Goal: Task Accomplishment & Management: Manage account settings

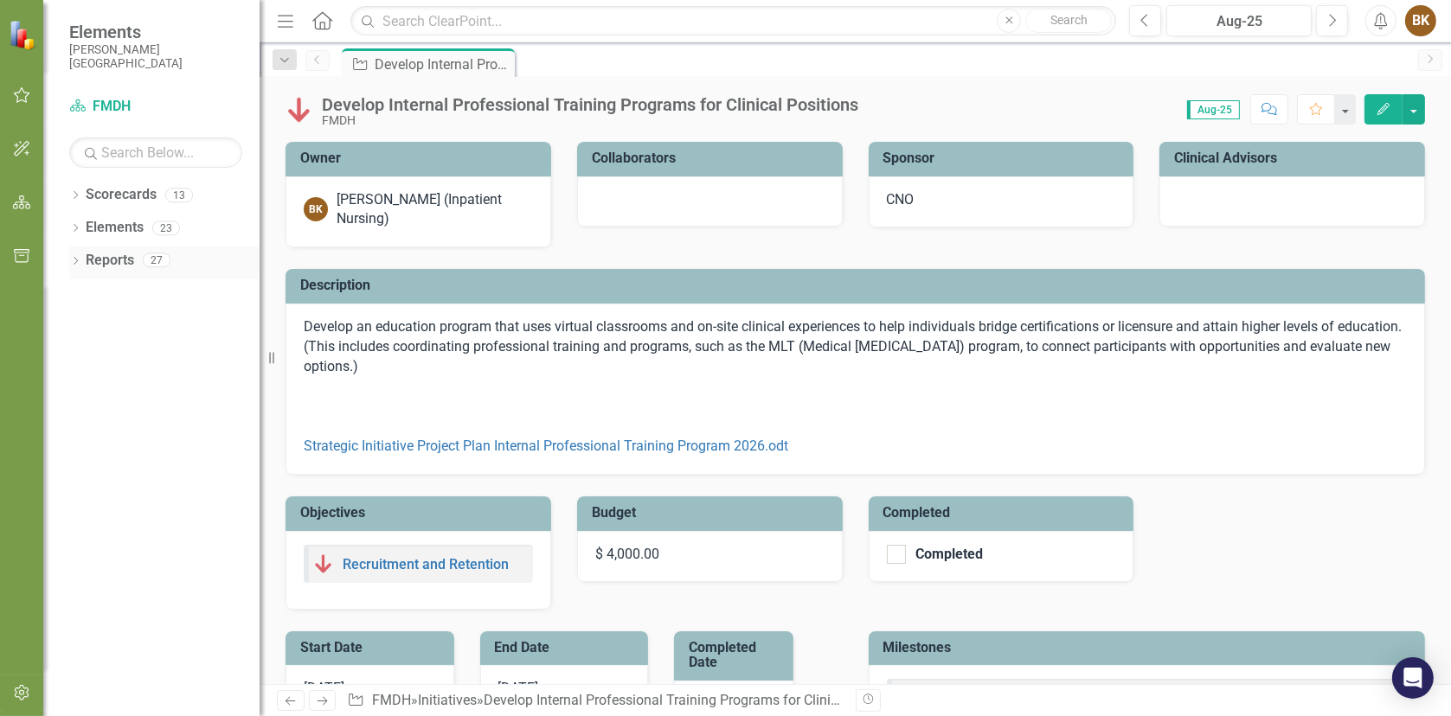
checkbox input "true"
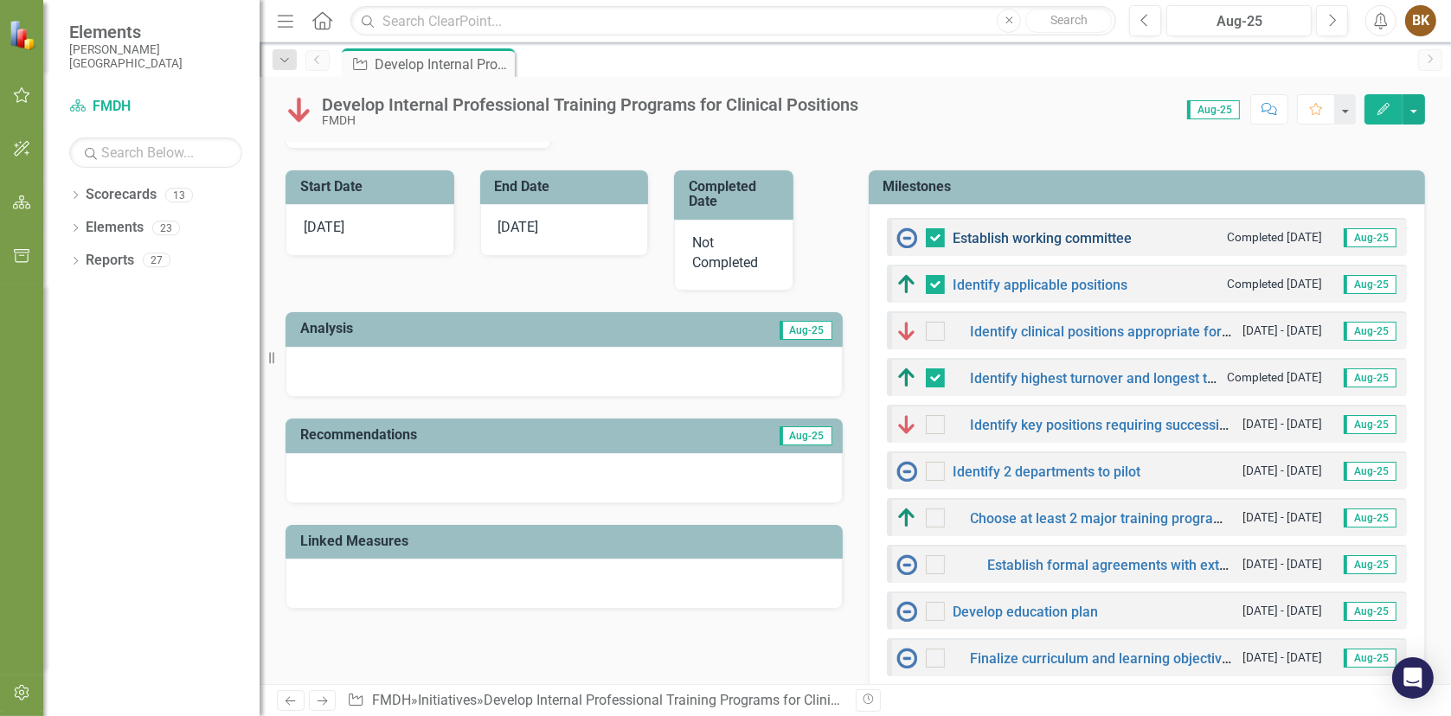
scroll to position [433, 0]
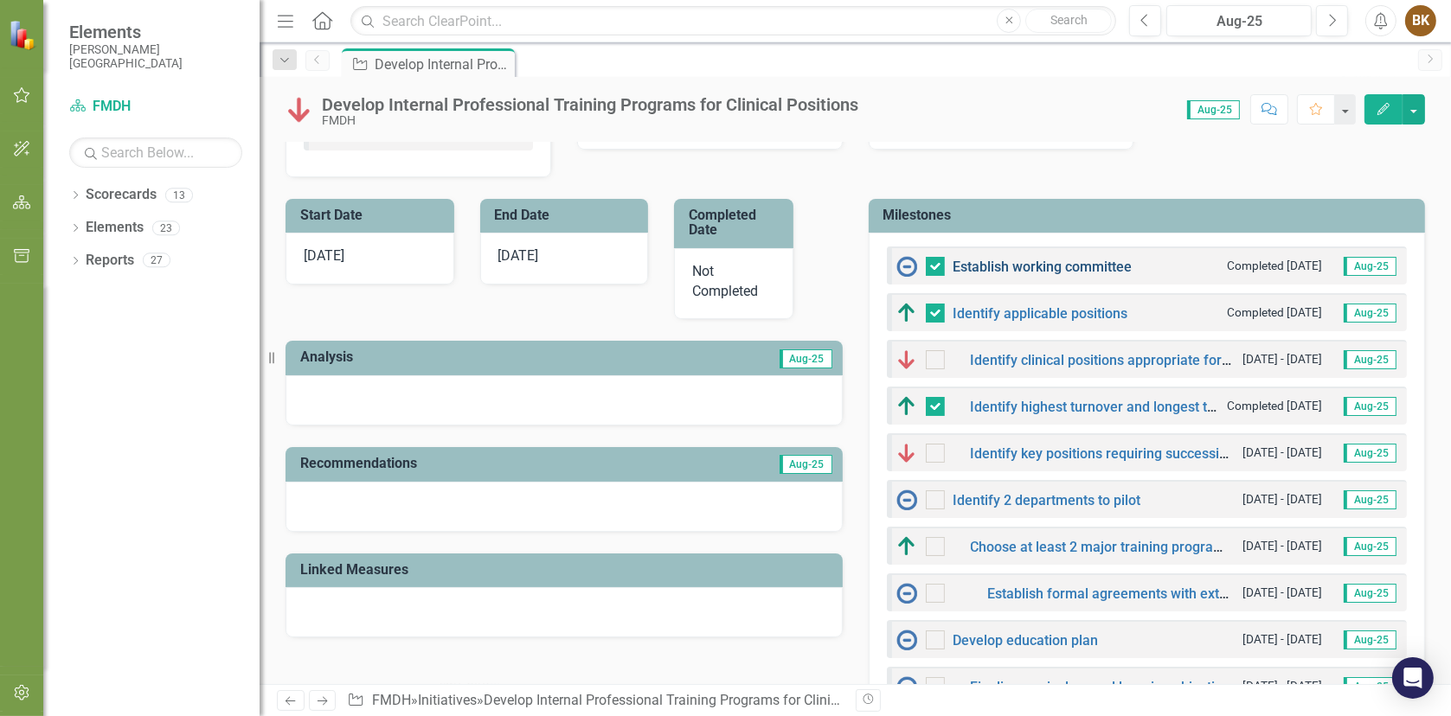
click at [1012, 266] on link "Establish working committee" at bounding box center [1042, 267] width 179 height 16
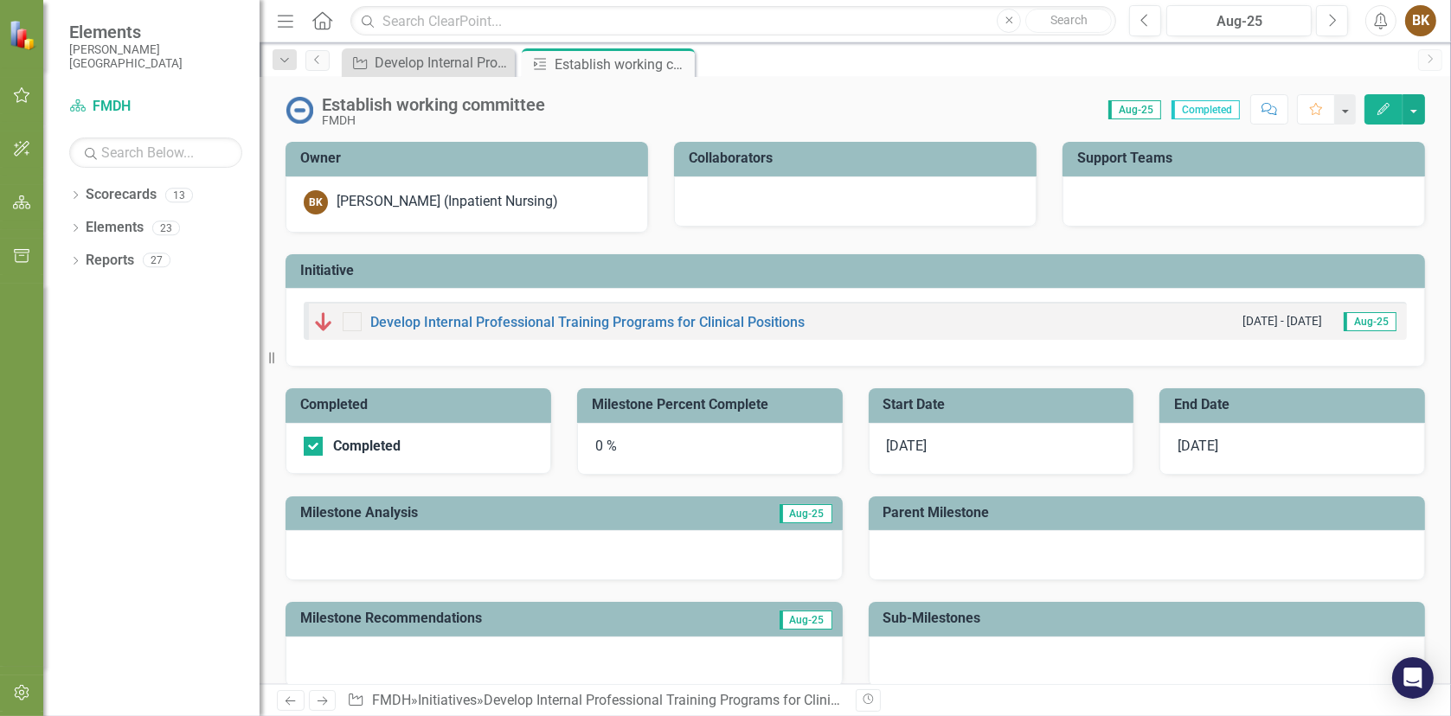
click at [658, 448] on div "0 %" at bounding box center [710, 449] width 266 height 52
click at [596, 440] on div "0 %" at bounding box center [710, 449] width 266 height 52
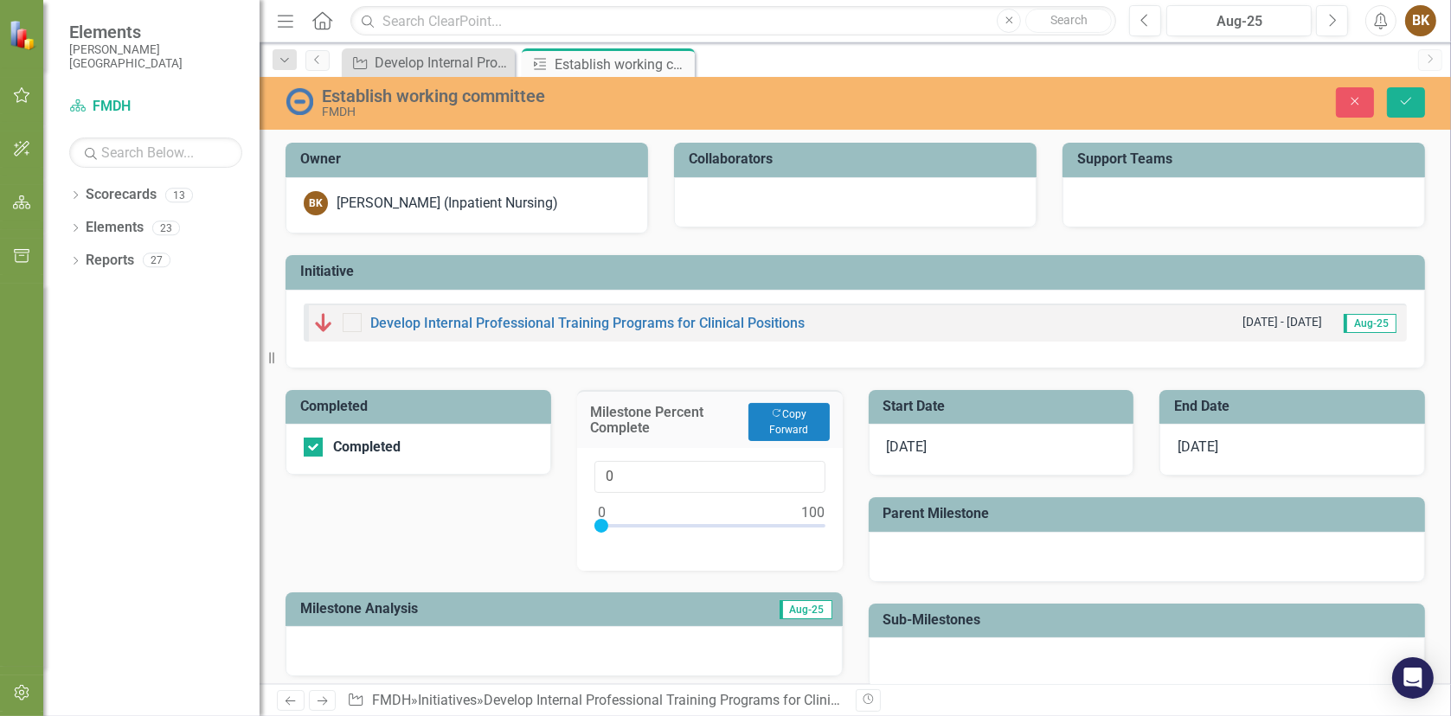
type input "100"
click at [816, 523] on div at bounding box center [709, 530] width 231 height 22
click at [1409, 101] on icon "Save" at bounding box center [1406, 101] width 16 height 12
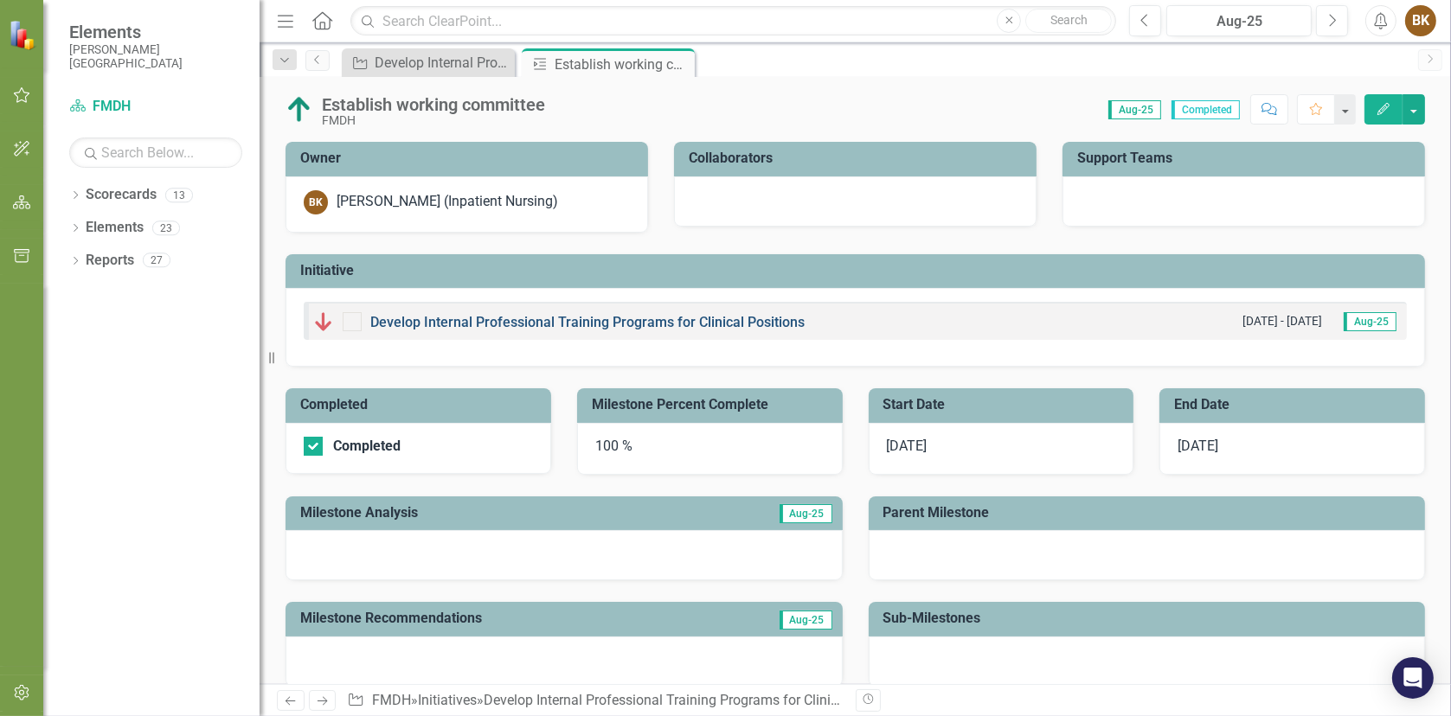
click at [495, 315] on link "Develop Internal Professional Training Programs for Clinical Positions" at bounding box center [587, 322] width 434 height 16
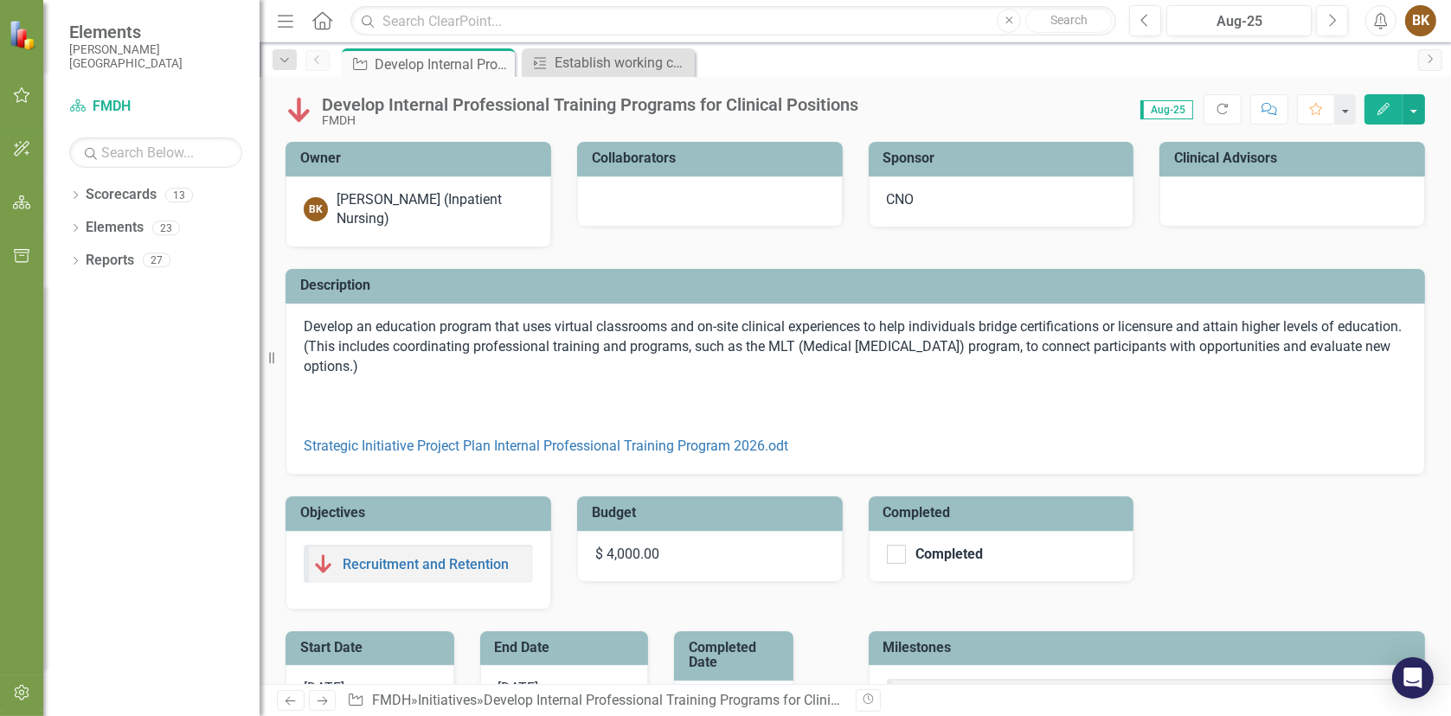
checkbox input "false"
checkbox input "true"
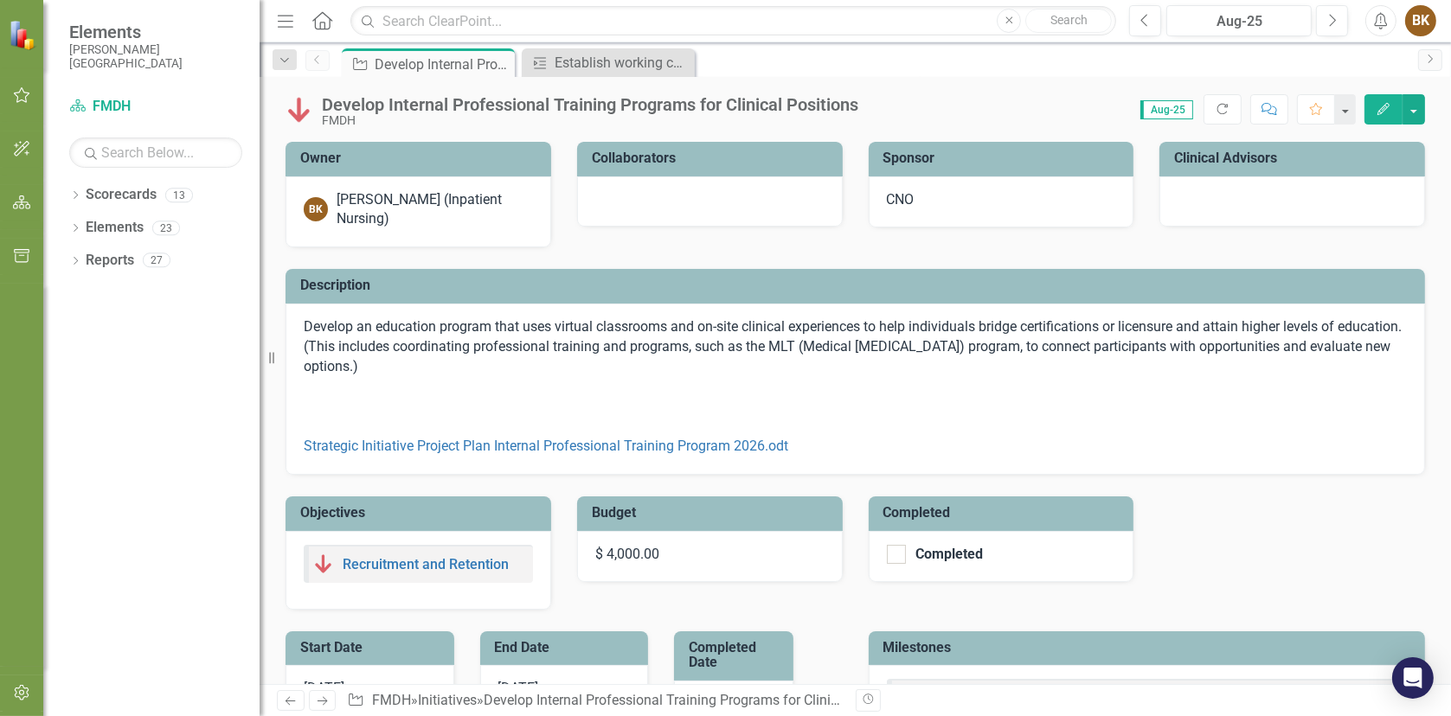
checkbox input "true"
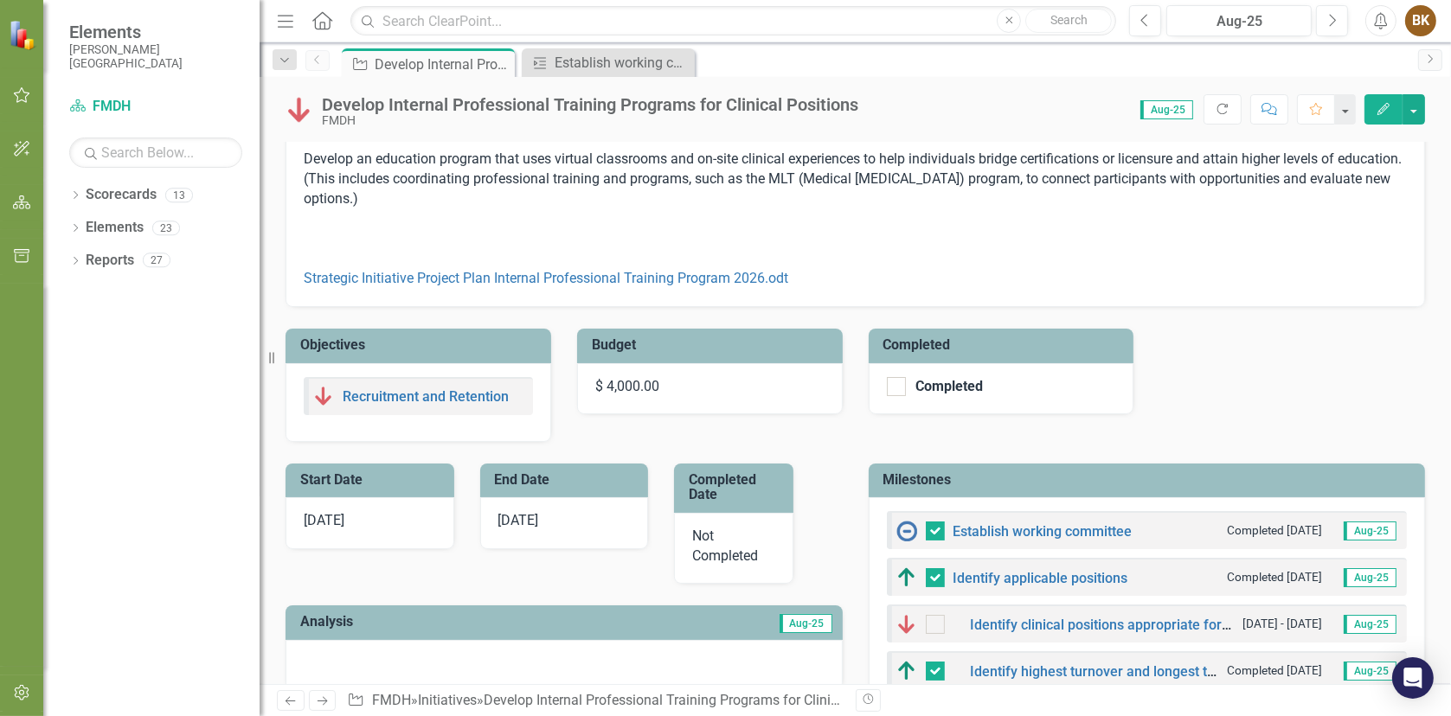
scroll to position [173, 0]
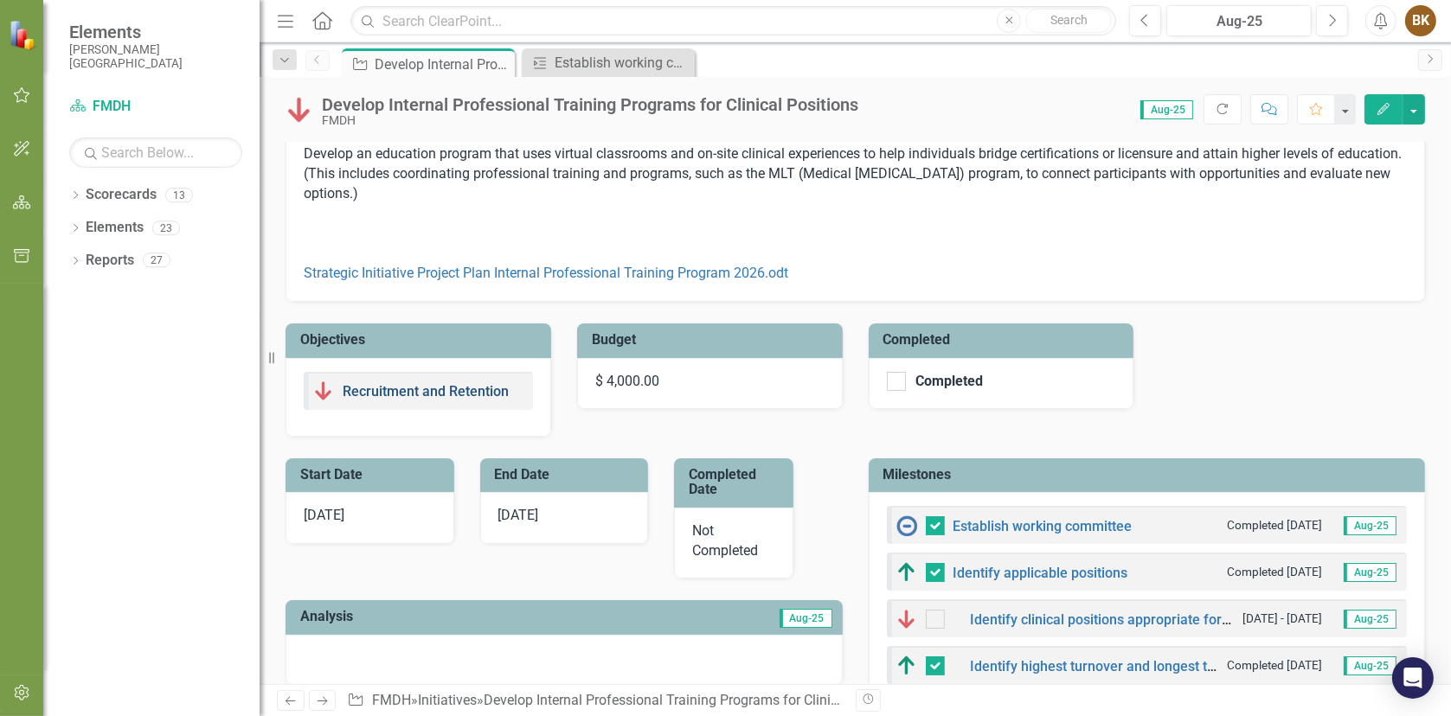
click at [390, 388] on link "Recruitment and Retention" at bounding box center [426, 391] width 166 height 16
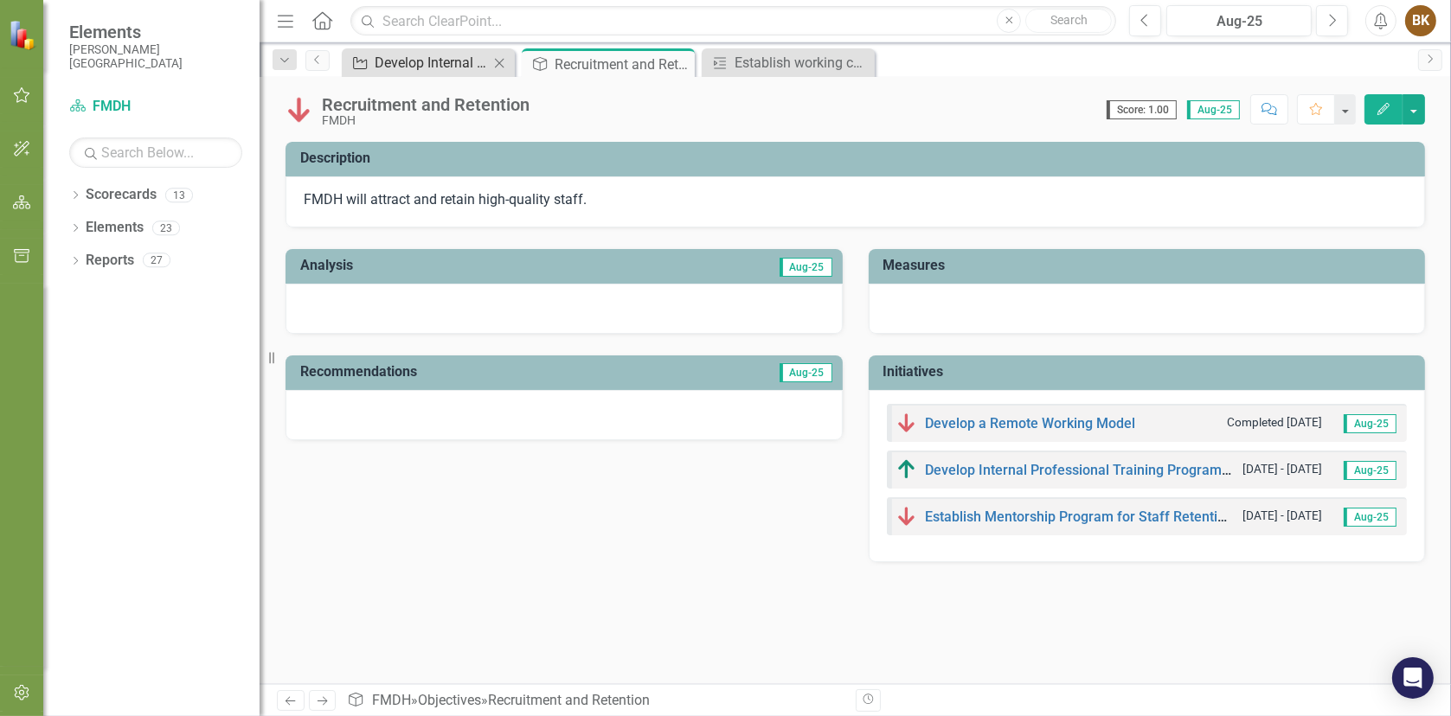
click at [433, 67] on div "Develop Internal Professional Training Programs for Clinical Positions" at bounding box center [432, 63] width 114 height 22
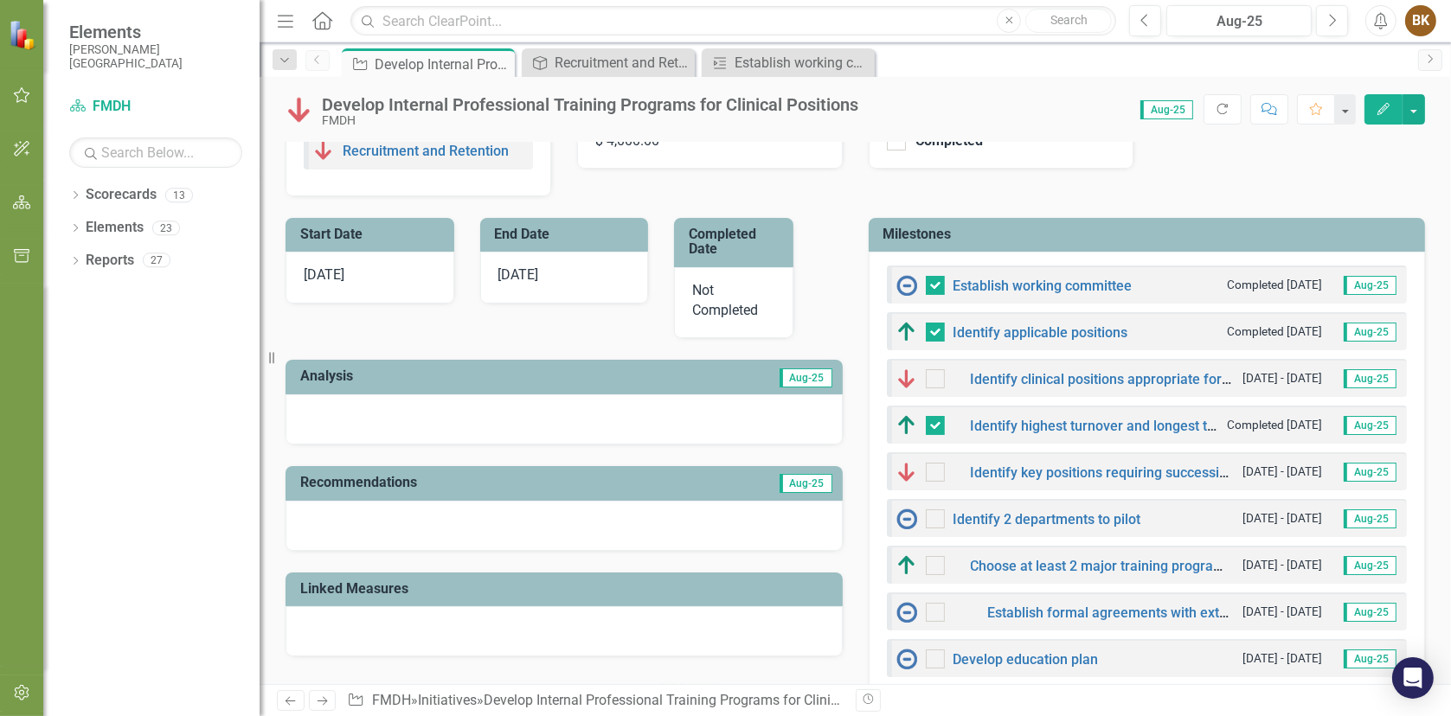
scroll to position [433, 0]
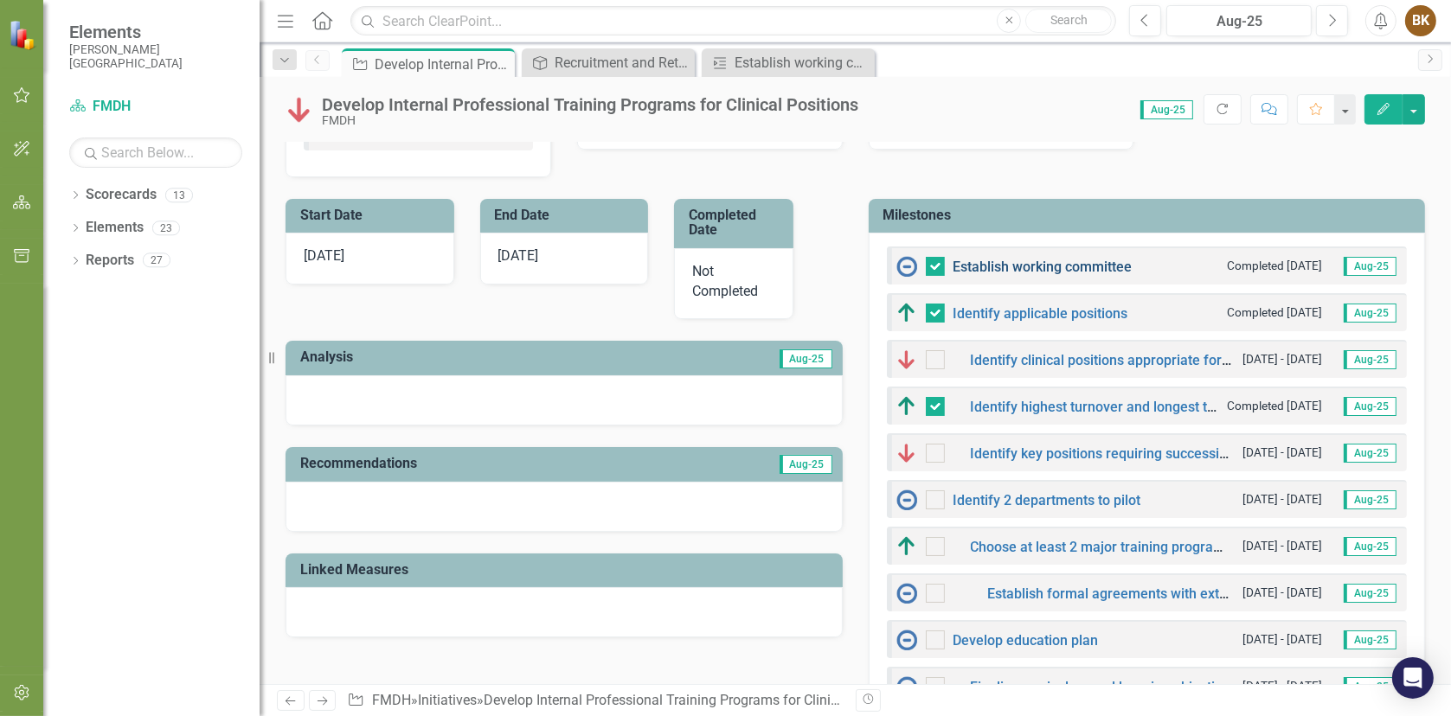
click at [998, 260] on link "Establish working committee" at bounding box center [1042, 267] width 179 height 16
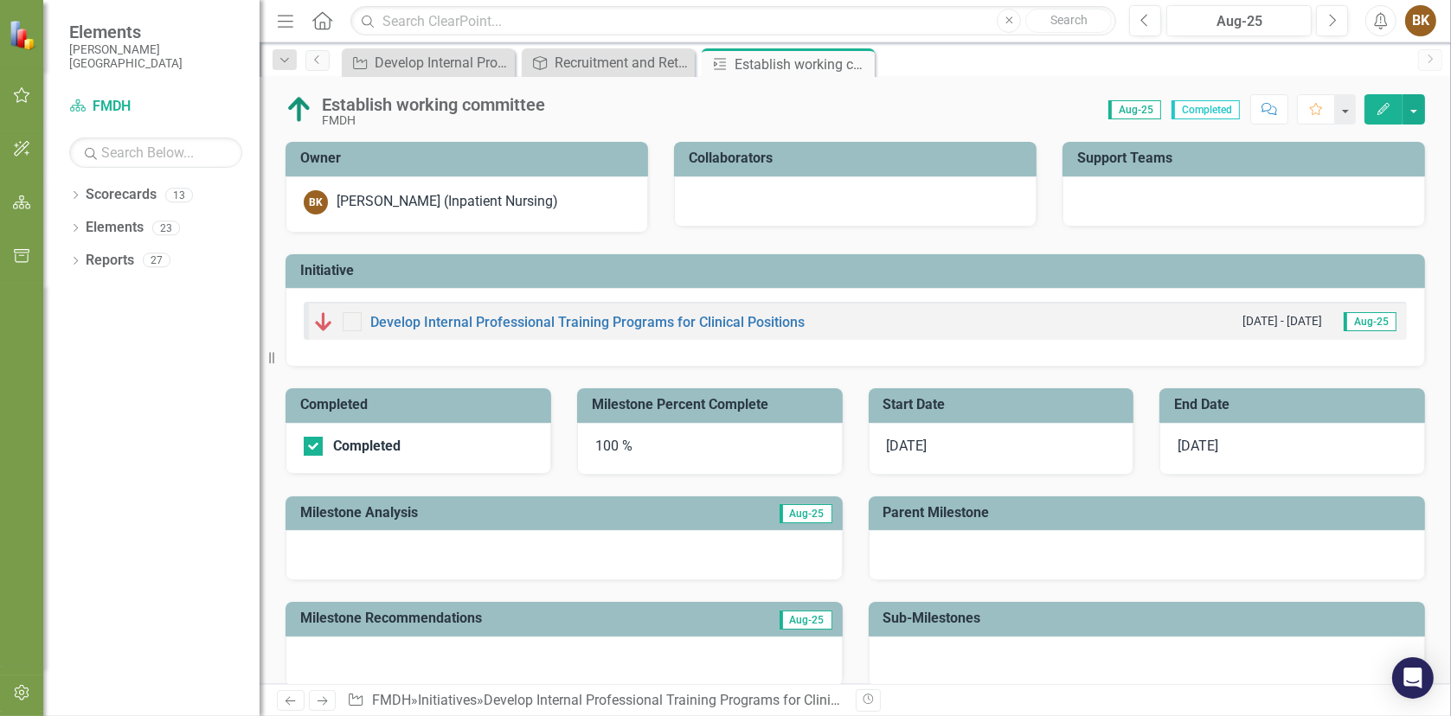
click at [355, 324] on div at bounding box center [352, 321] width 19 height 19
click at [429, 324] on link "Develop Internal Professional Training Programs for Clinical Positions" at bounding box center [587, 322] width 434 height 16
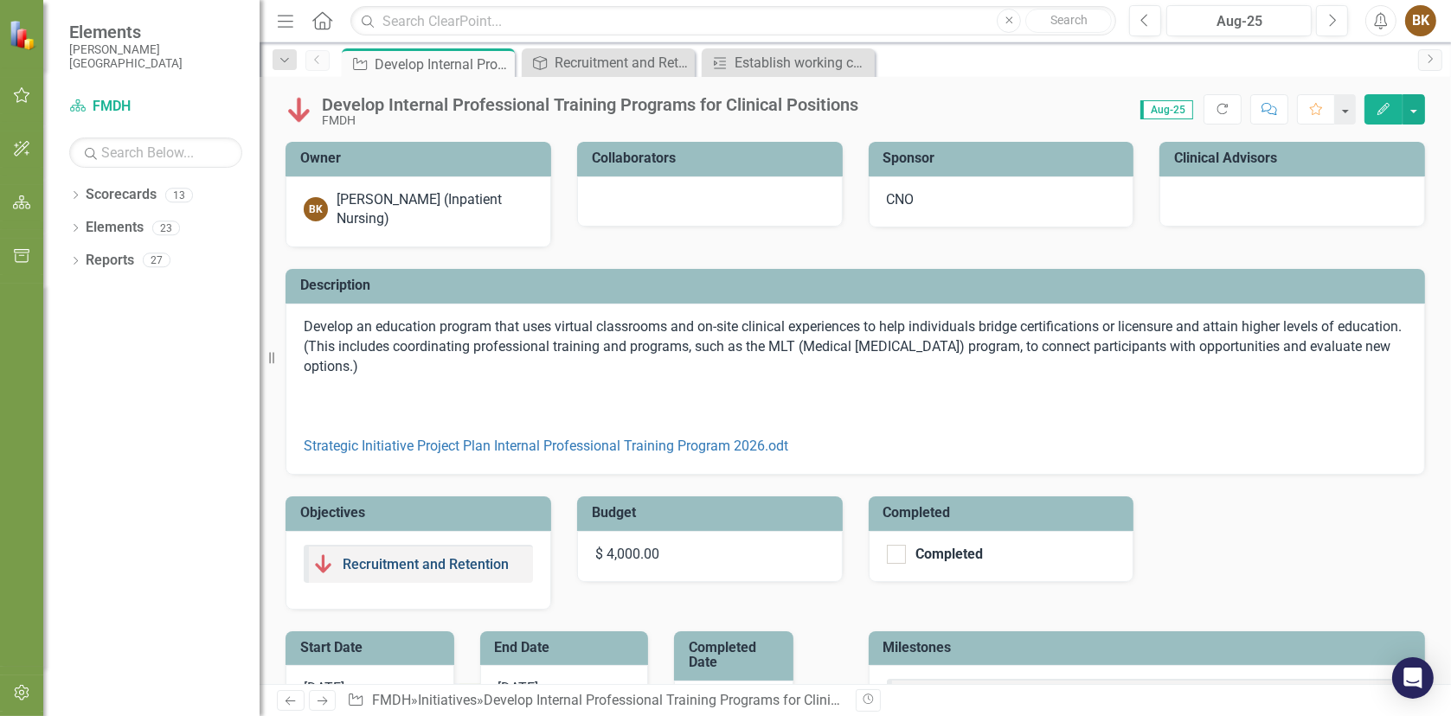
click at [380, 561] on link "Recruitment and Retention" at bounding box center [426, 564] width 166 height 16
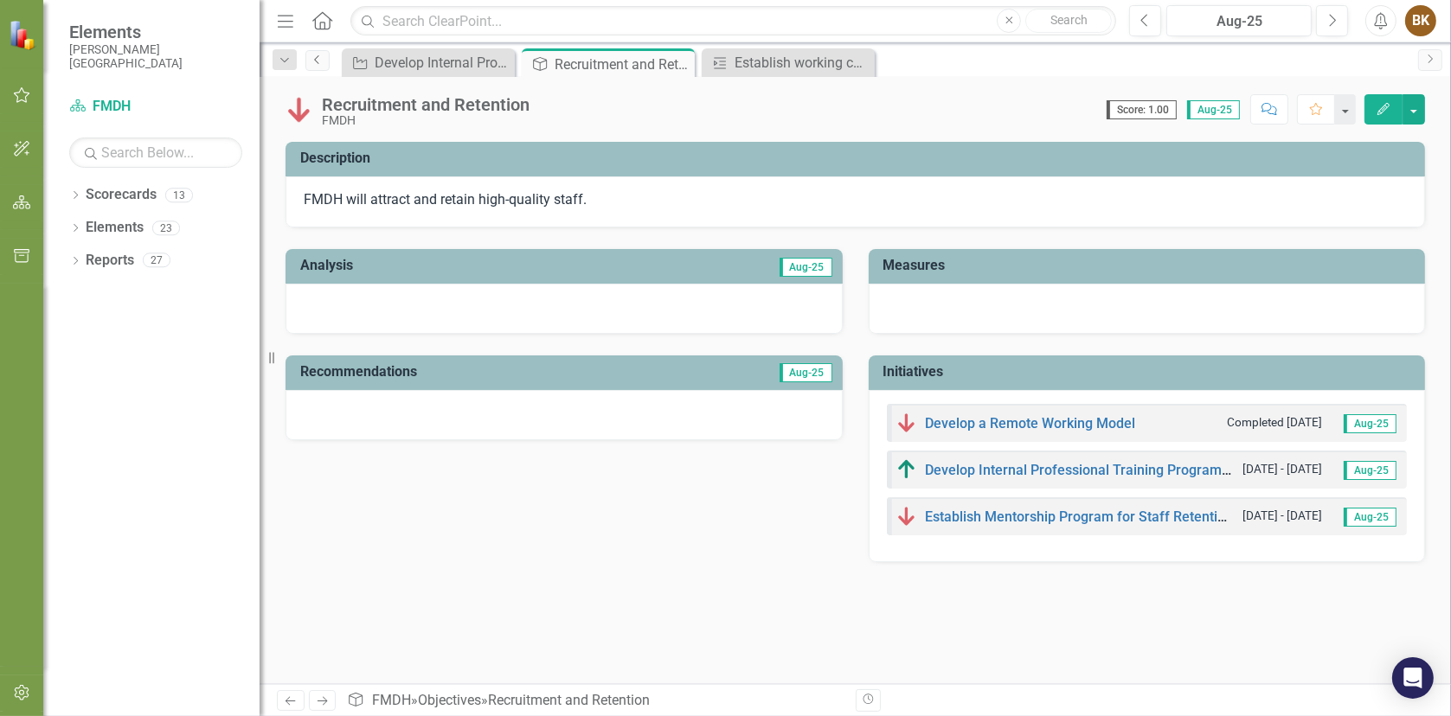
click at [317, 58] on icon "Previous" at bounding box center [318, 59] width 14 height 10
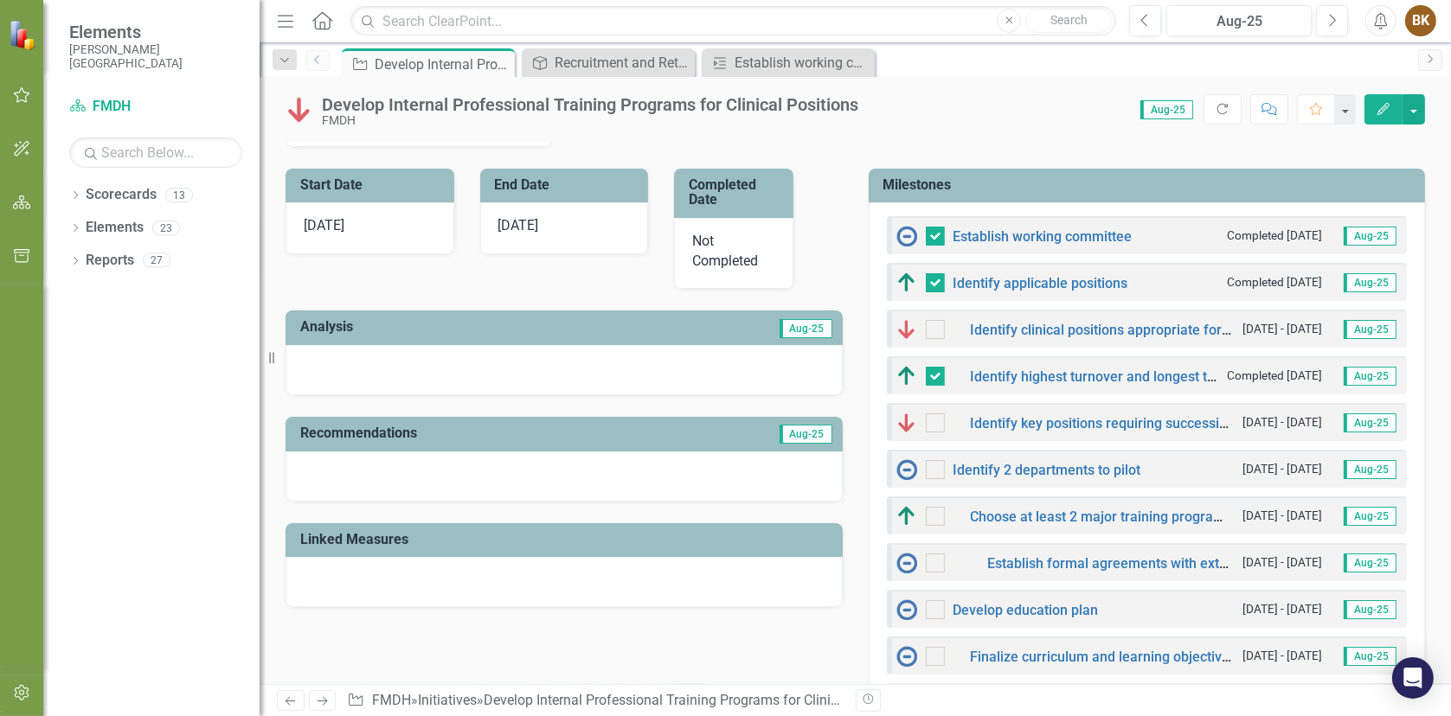
scroll to position [346, 0]
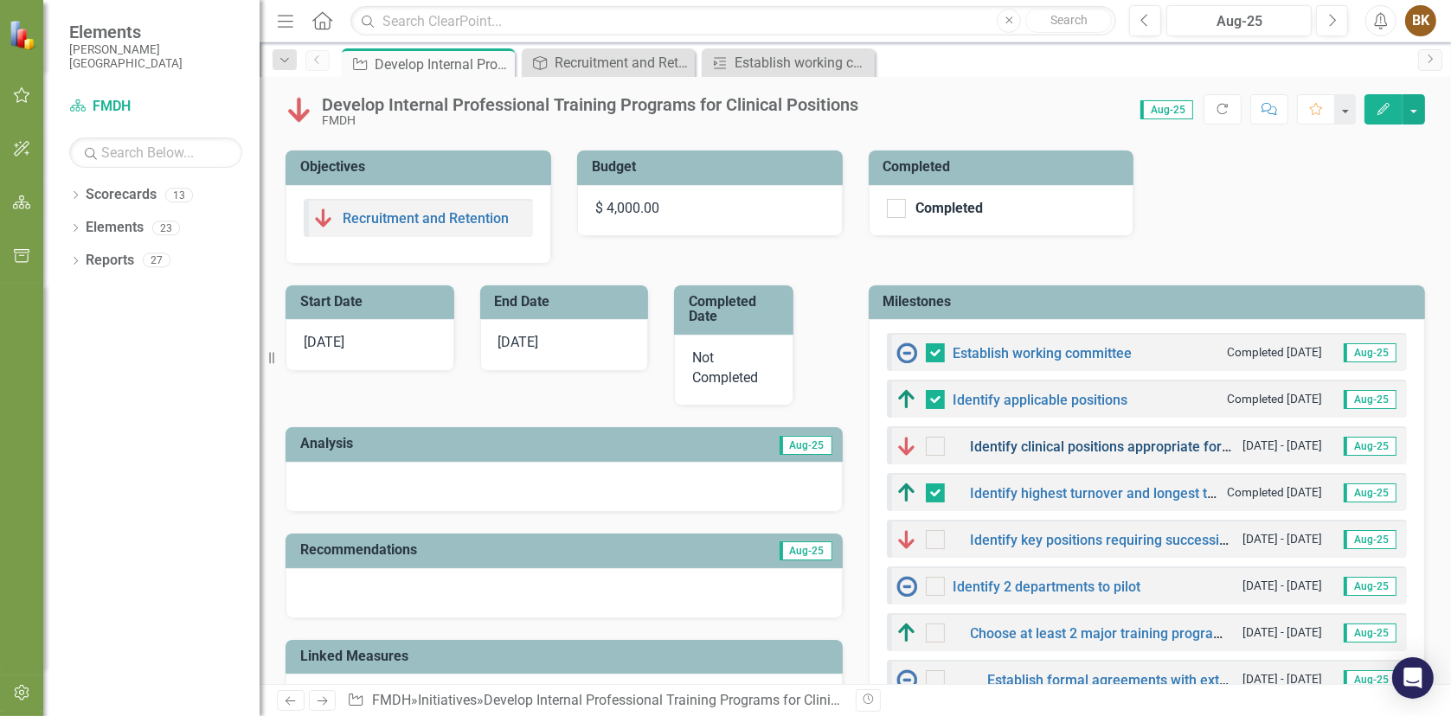
click at [1131, 442] on link "Identify clinical positions appropriate for on-site education." at bounding box center [1154, 447] width 366 height 16
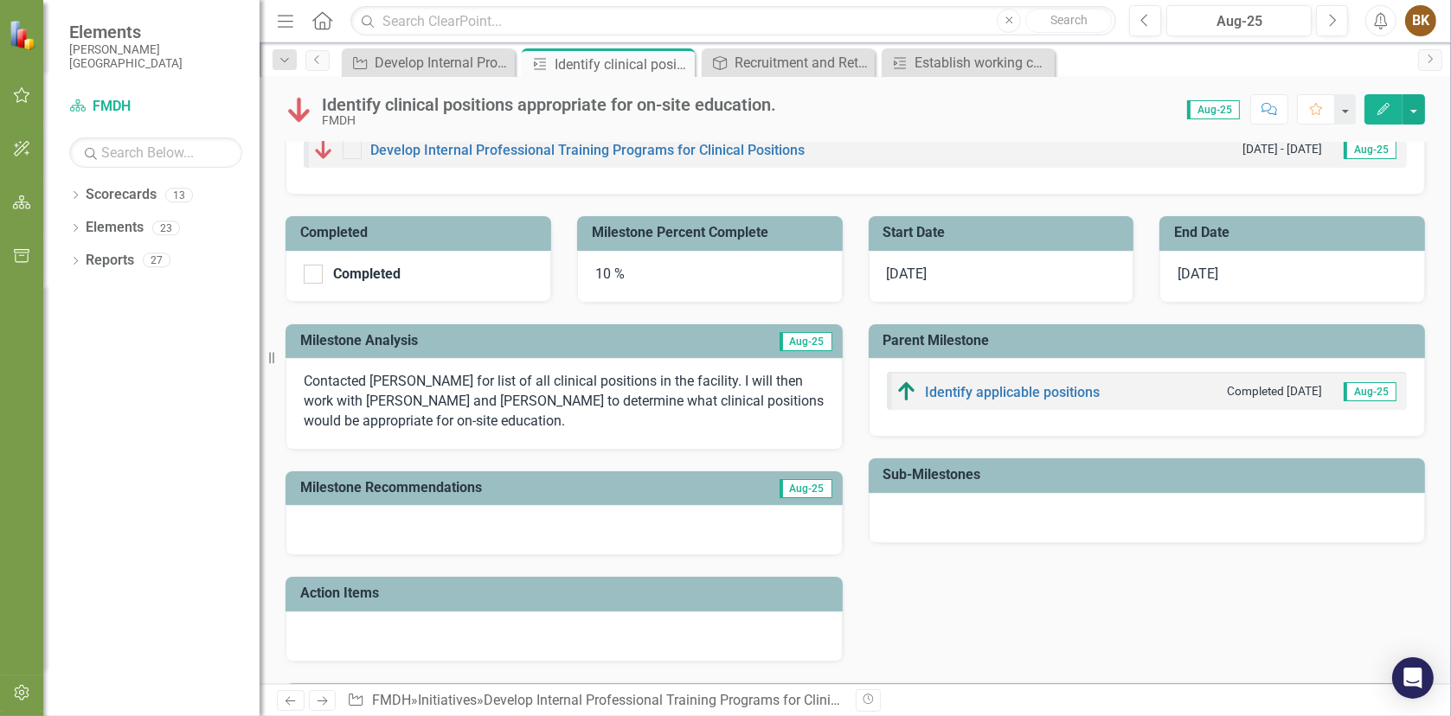
scroll to position [173, 0]
click at [623, 269] on div "10 %" at bounding box center [710, 276] width 266 height 52
click at [598, 271] on div "10 %" at bounding box center [710, 276] width 266 height 52
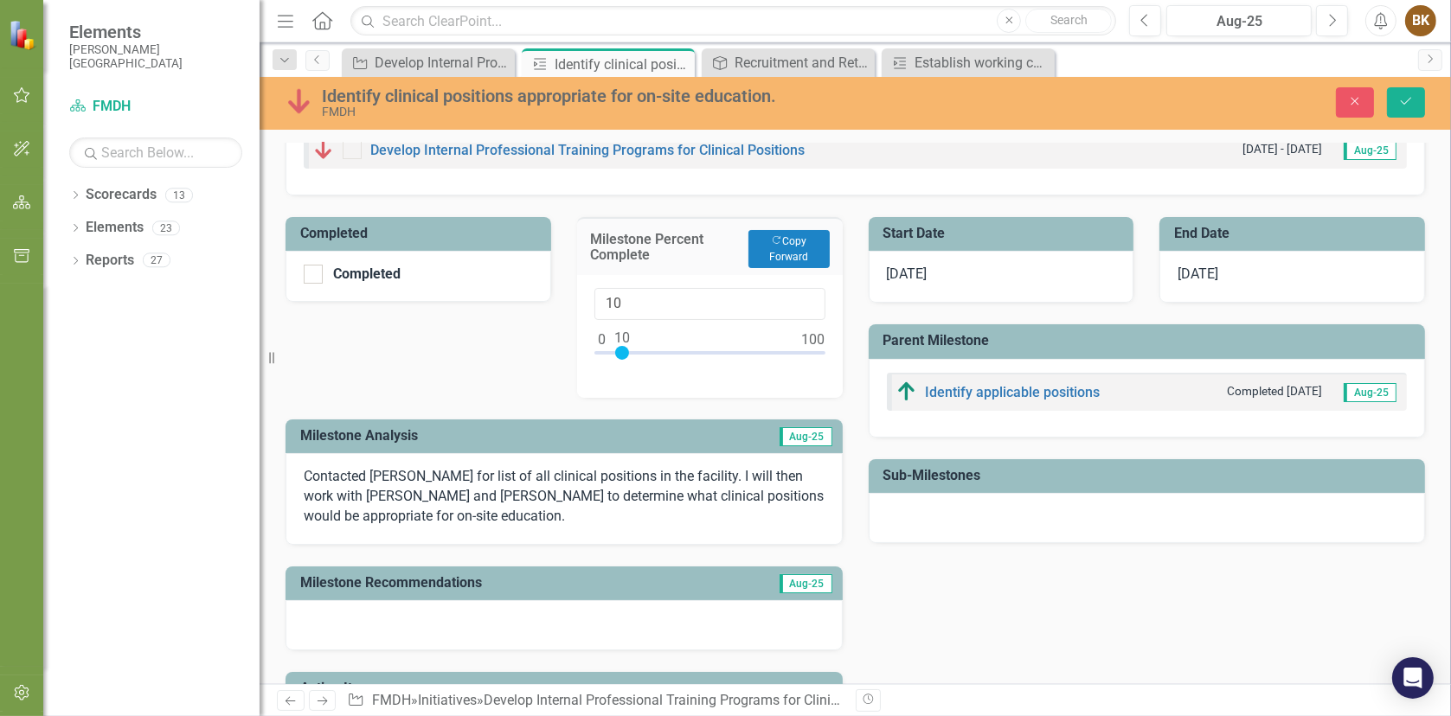
click at [599, 271] on div "Milestone Percent Complete Copy Forward Copy Forward" at bounding box center [710, 246] width 266 height 58
click at [708, 351] on div at bounding box center [709, 357] width 231 height 22
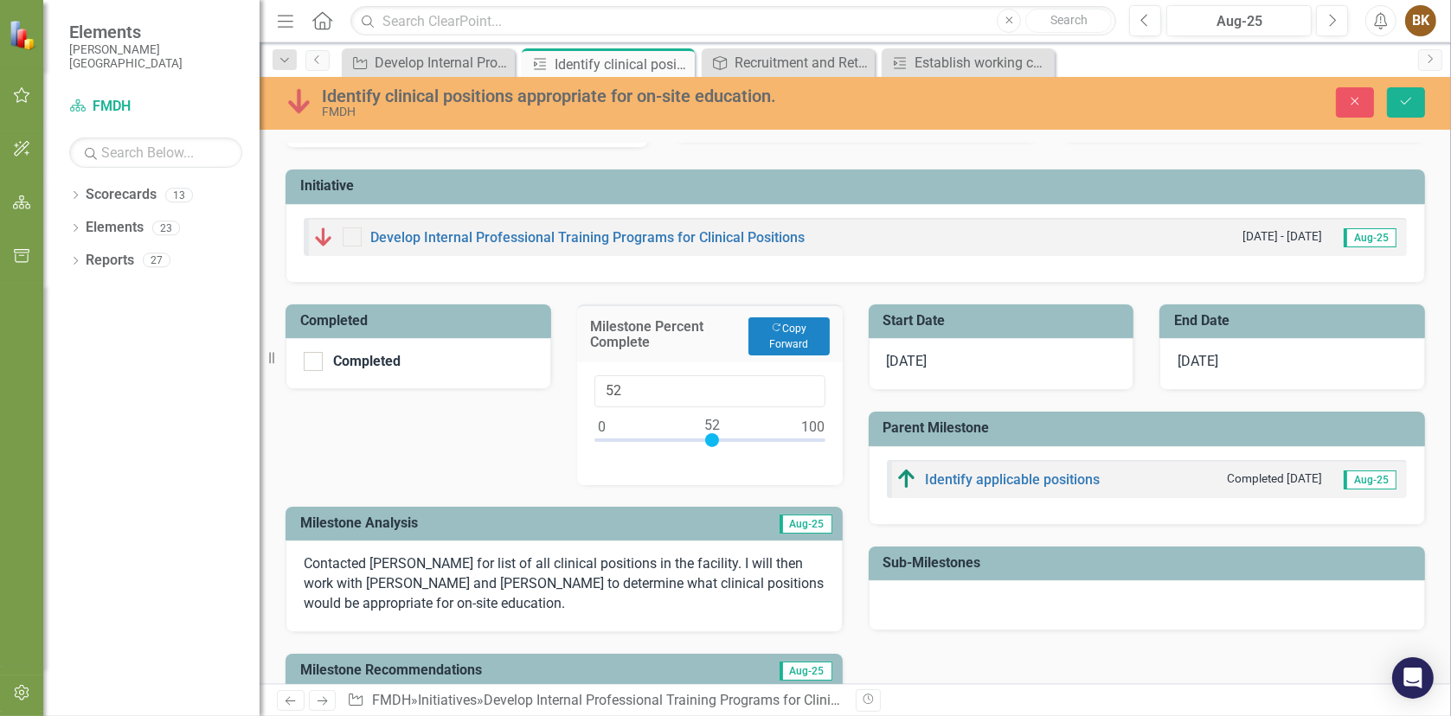
scroll to position [42, 0]
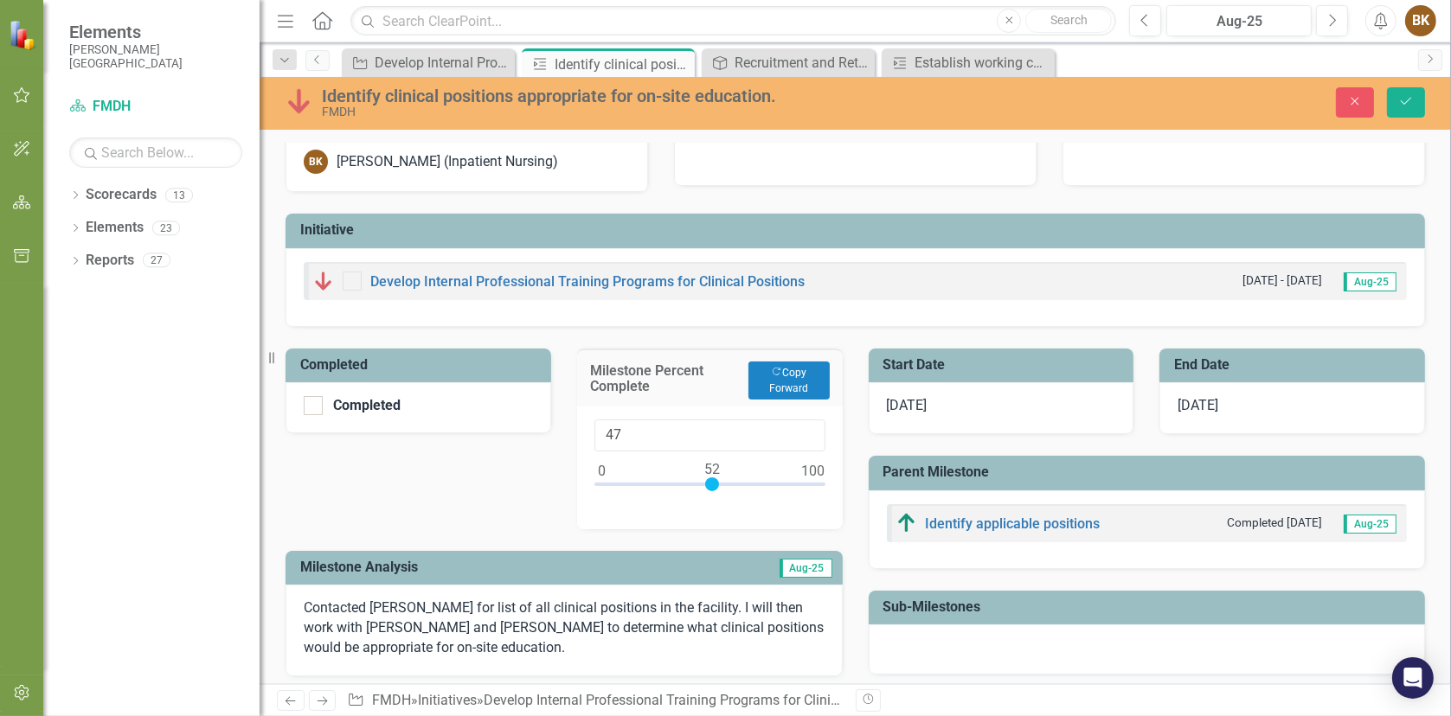
click at [699, 482] on div at bounding box center [709, 489] width 231 height 22
type input "50"
click at [705, 482] on div at bounding box center [709, 489] width 231 height 22
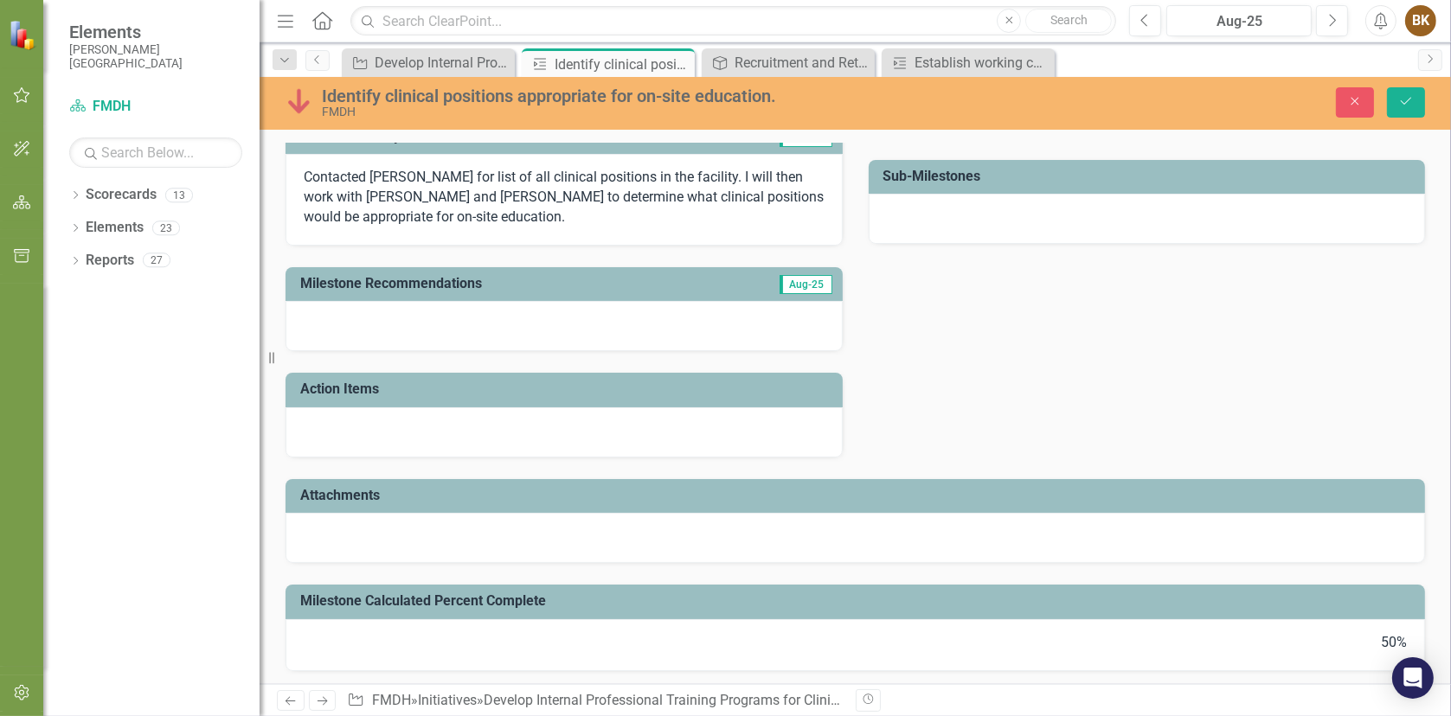
scroll to position [474, 0]
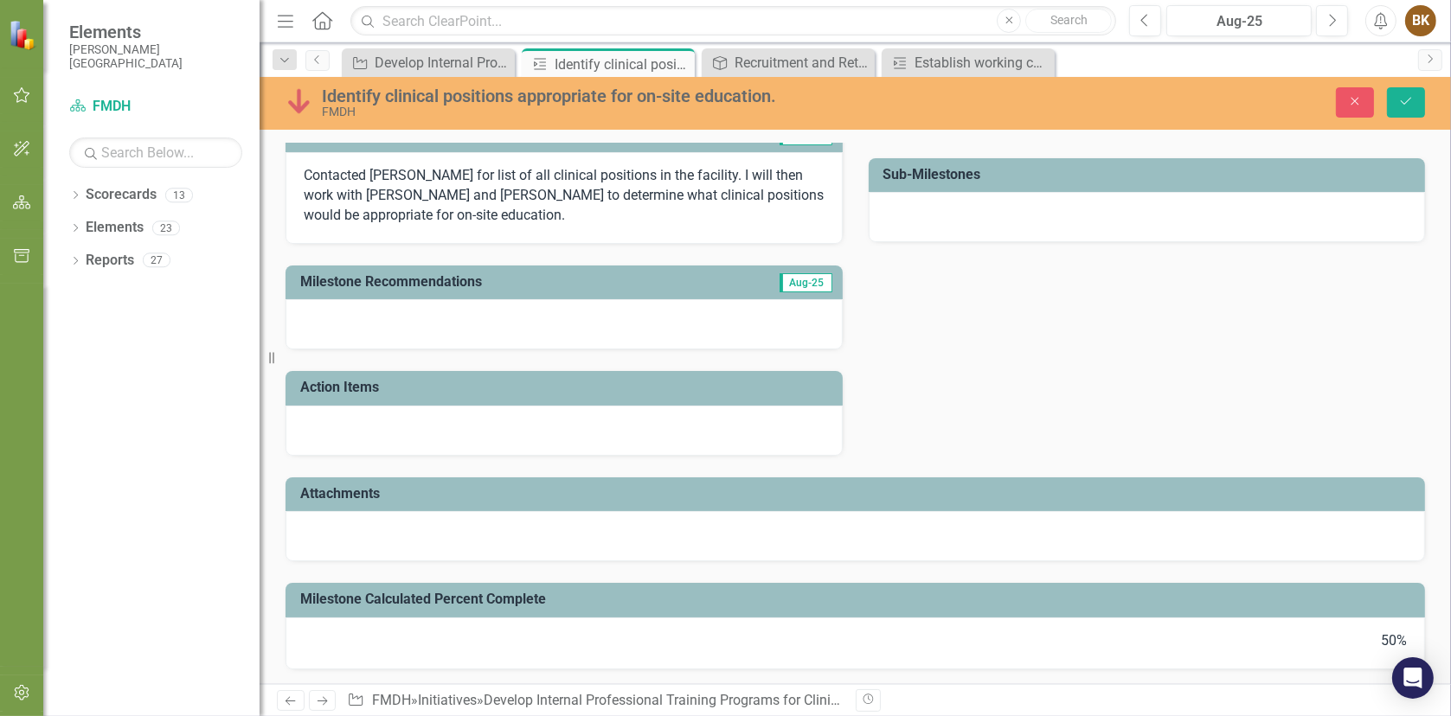
click at [379, 418] on div at bounding box center [563, 431] width 557 height 50
click at [329, 424] on div at bounding box center [563, 431] width 557 height 50
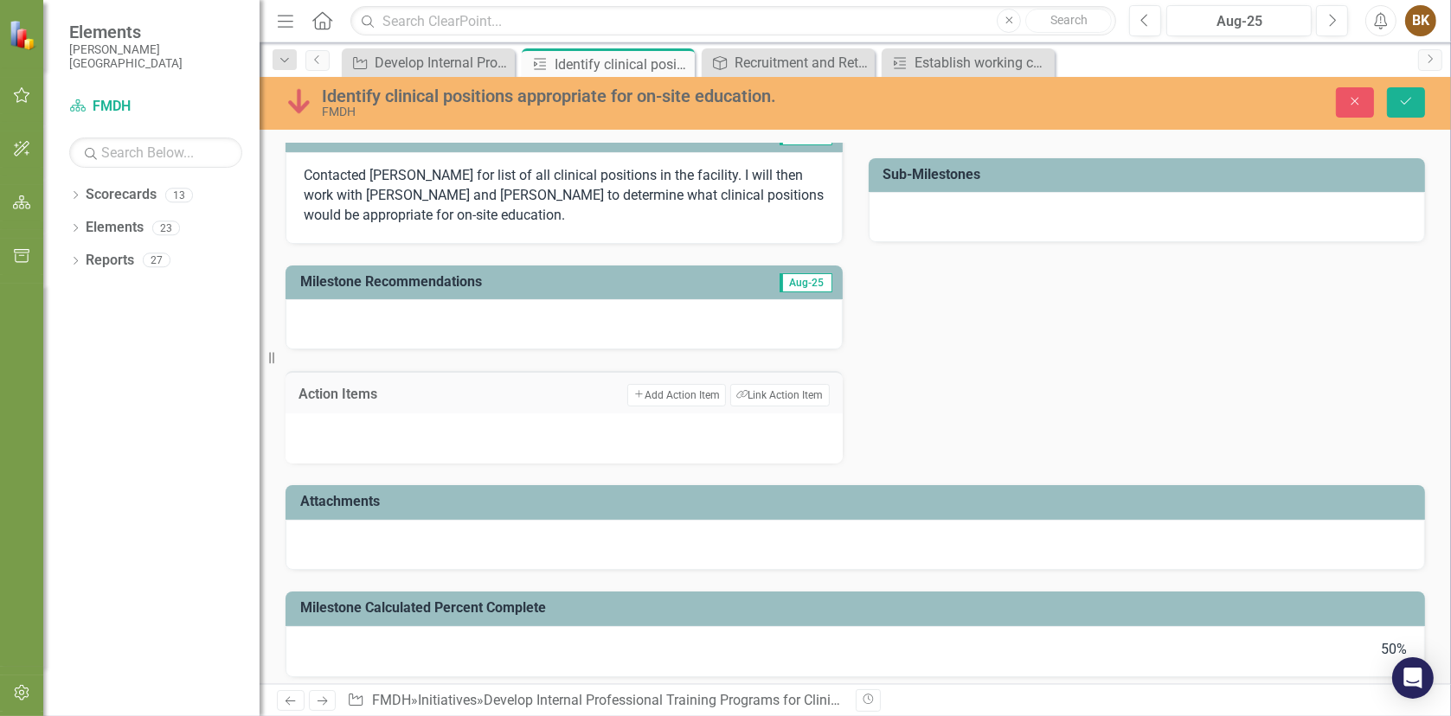
click at [437, 216] on p "Contacted [PERSON_NAME] for list of all clinical positions in the facility. I w…" at bounding box center [564, 196] width 521 height 60
click at [435, 214] on p "Contacted [PERSON_NAME] for list of all clinical positions in the facility. I w…" at bounding box center [564, 196] width 521 height 60
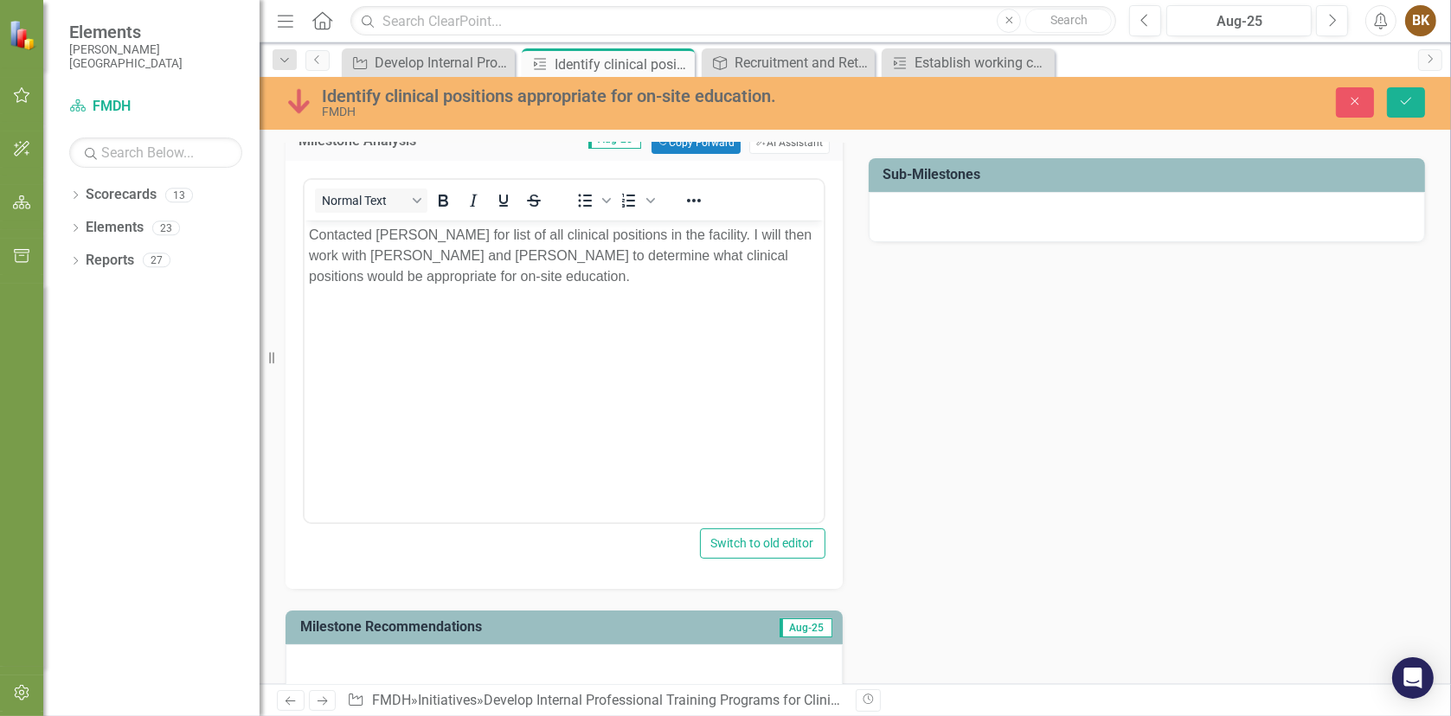
scroll to position [301, 0]
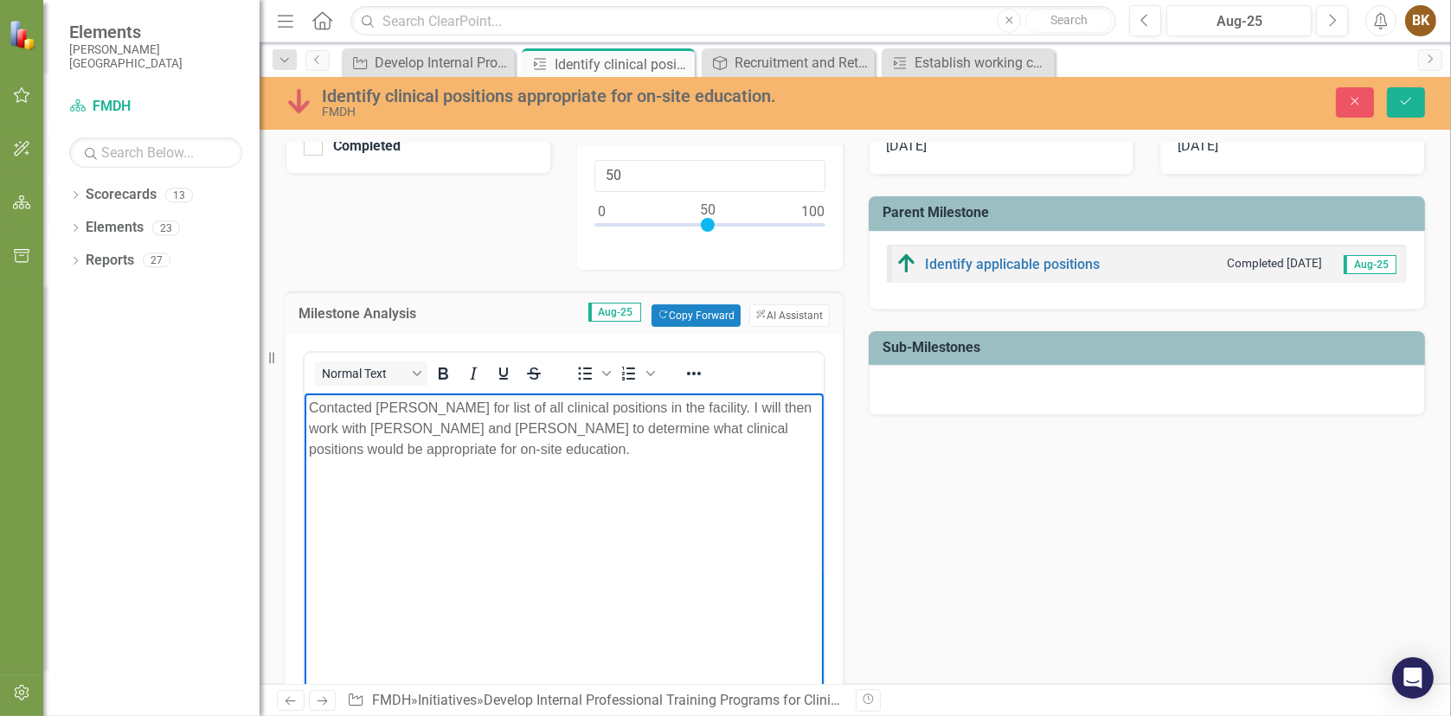
click at [333, 496] on body "Contacted [PERSON_NAME] for list of all clinical positions in the facility. I w…" at bounding box center [563, 523] width 519 height 260
click at [446, 453] on p "Contacted [PERSON_NAME] for list of all clinical positions in the facility. I w…" at bounding box center [563, 428] width 510 height 62
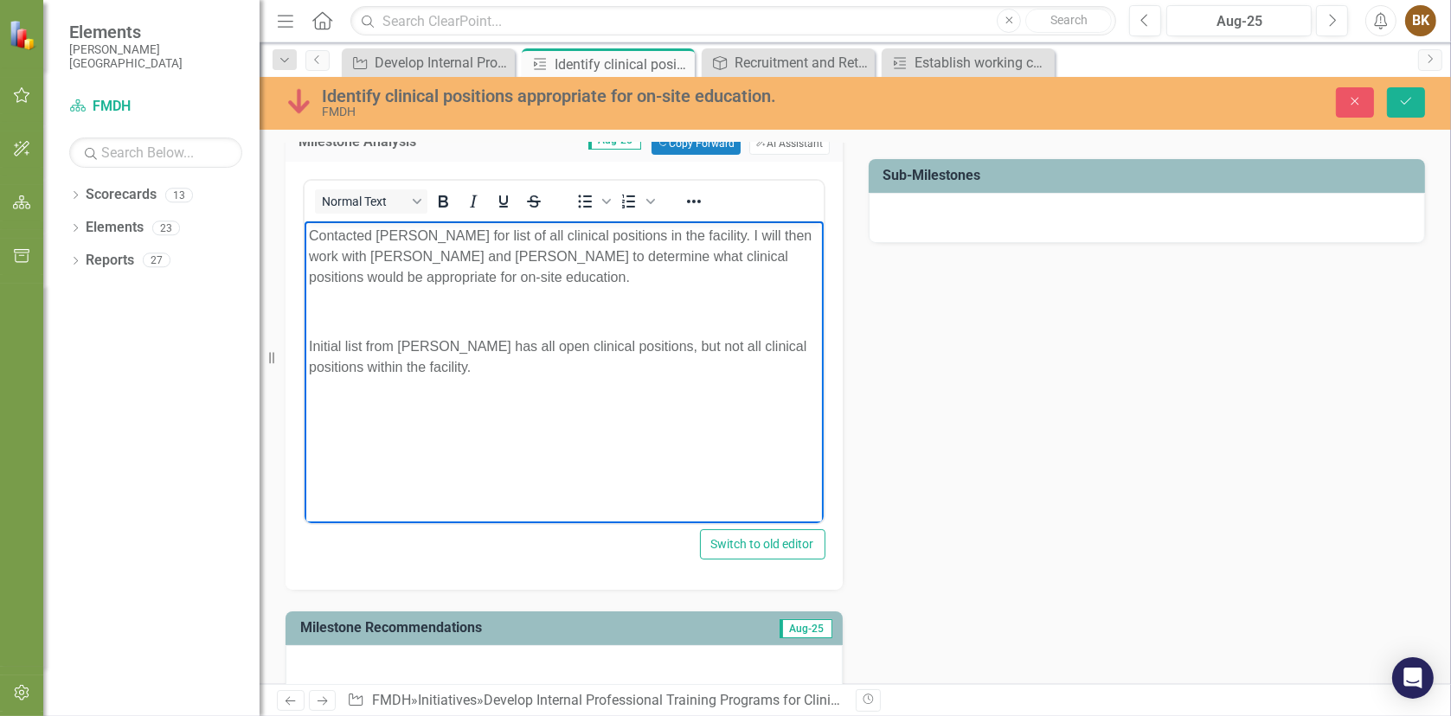
scroll to position [561, 0]
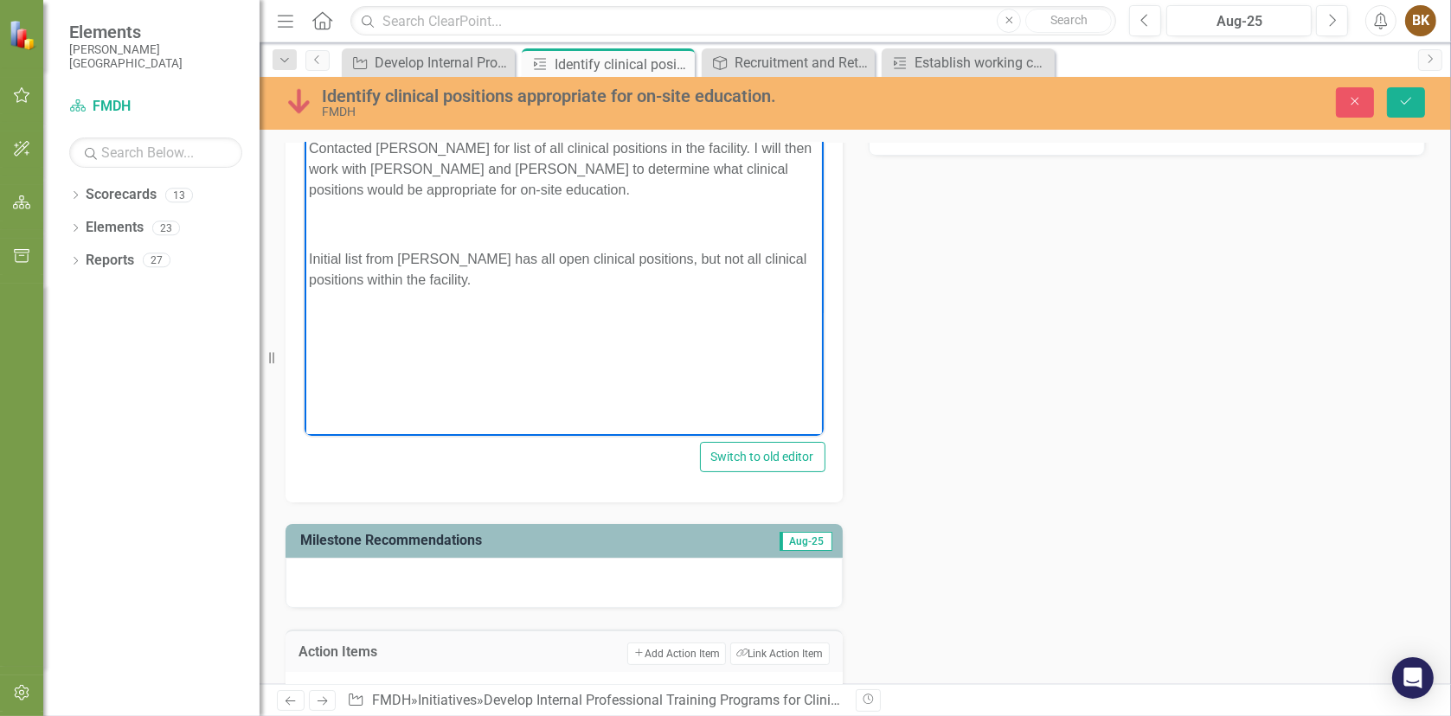
click at [442, 282] on p "Initial list from [PERSON_NAME] has all open clinical positions, but not all cl…" at bounding box center [563, 269] width 510 height 42
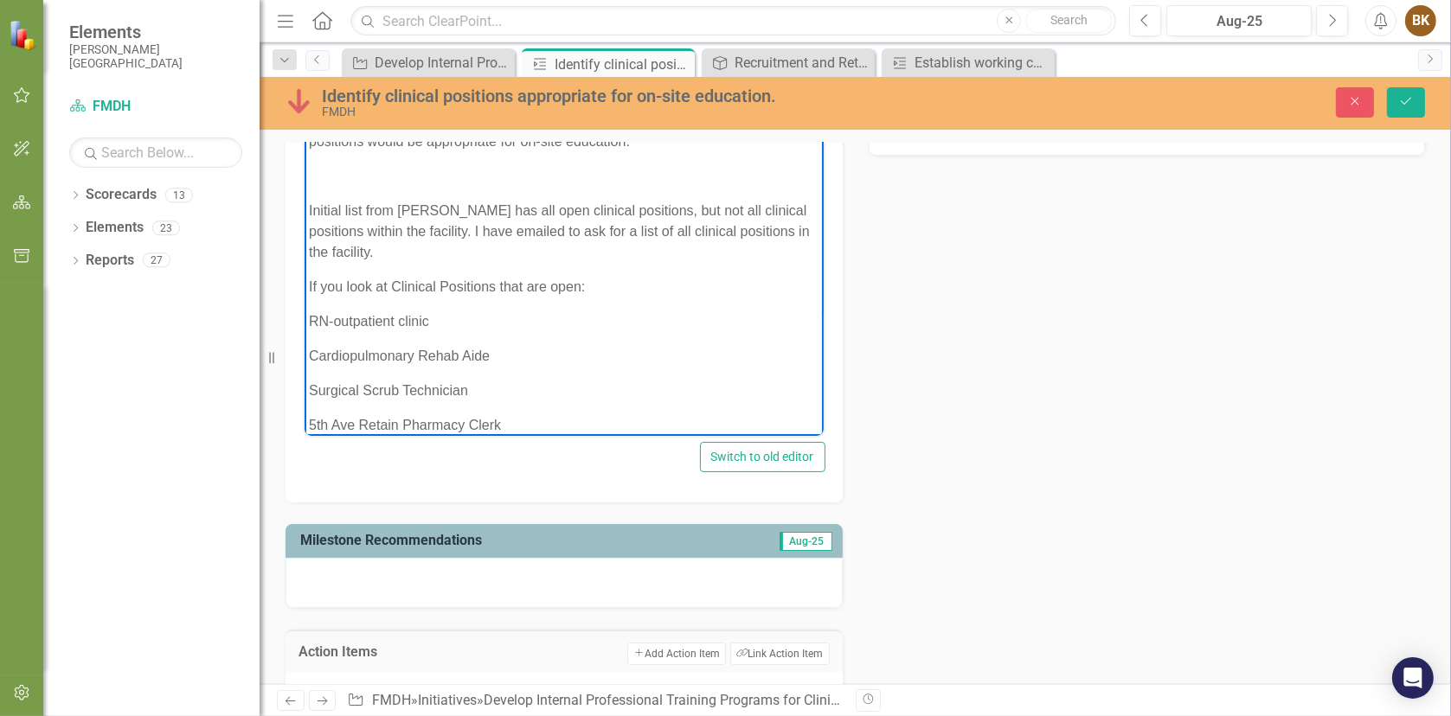
scroll to position [82, 0]
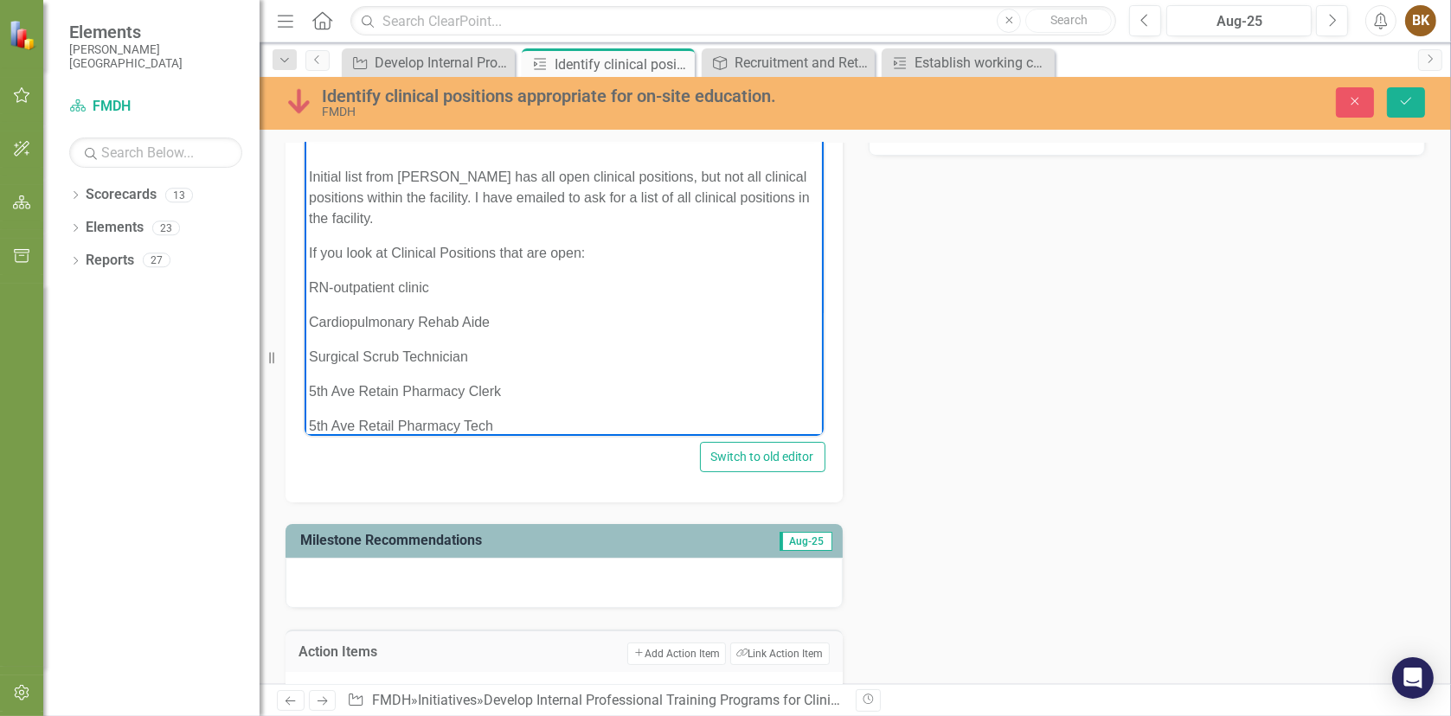
click at [394, 388] on p "5th Ave Retain Pharmacy Clerk" at bounding box center [563, 391] width 510 height 21
click at [514, 426] on p "5th Ave Retail Pharmacy Tech" at bounding box center [563, 425] width 510 height 21
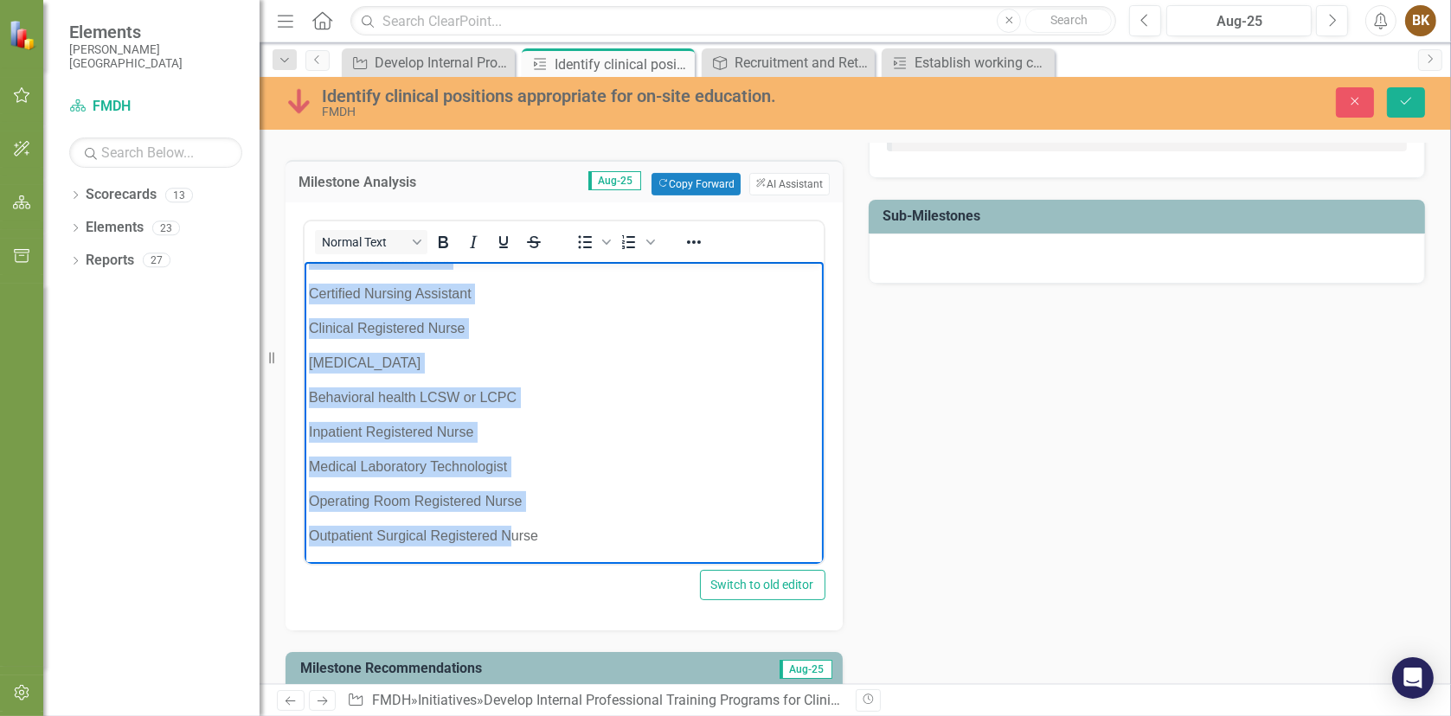
scroll to position [606, 0]
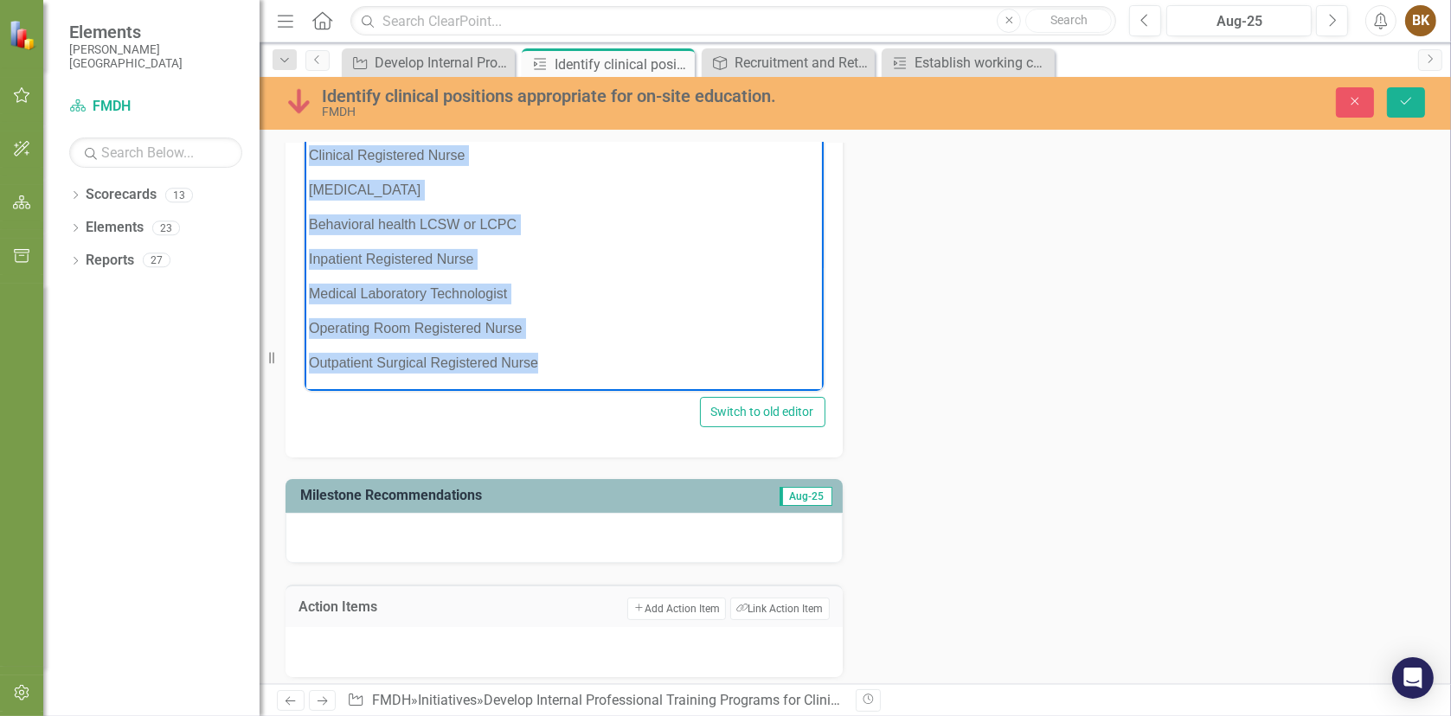
drag, startPoint x: 306, startPoint y: 255, endPoint x: 586, endPoint y: 385, distance: 308.1
click at [586, 385] on body "Contacted [PERSON_NAME] for list of all clinical positions in the facility. I w…" at bounding box center [563, 16] width 519 height 749
copy body "RN-outpatient clinic Cardiopulmonary Rehab Aide Surgical Scrub Technician 5th A…"
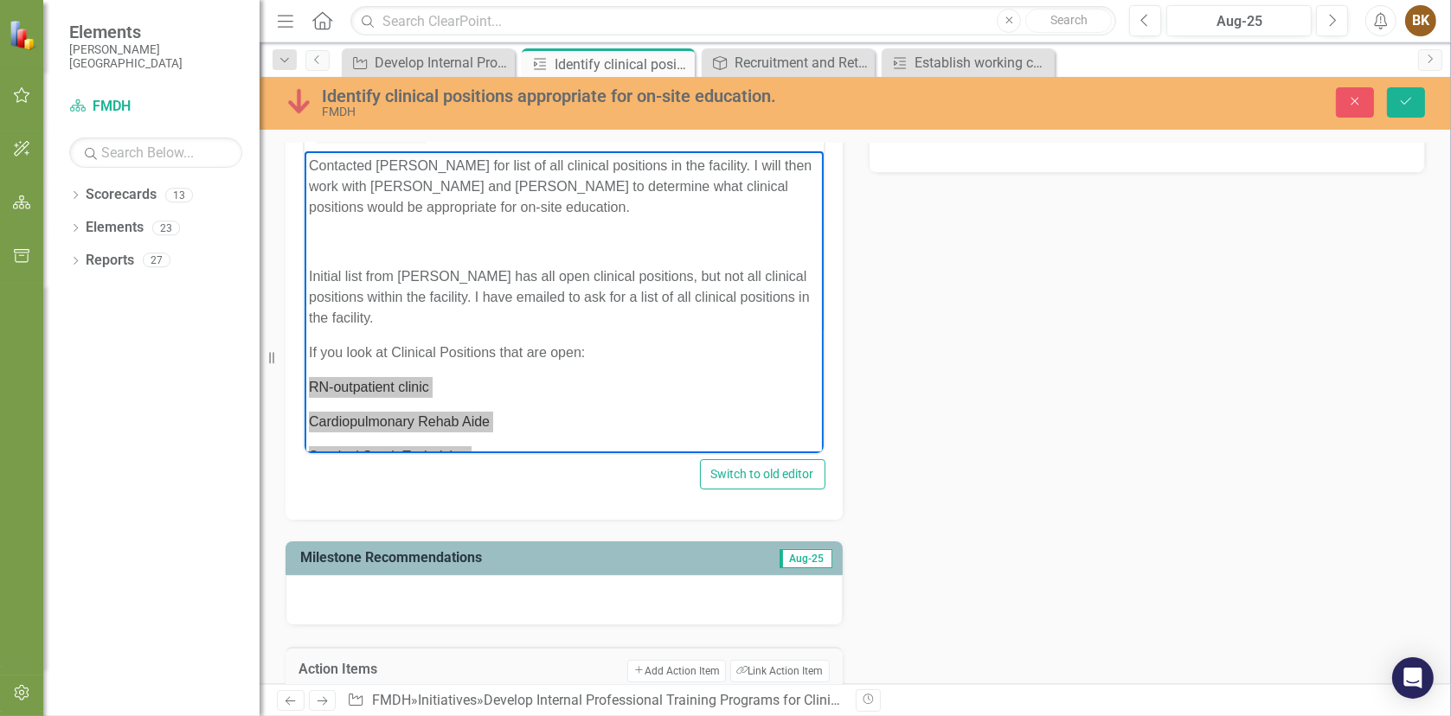
scroll to position [346, 0]
